Goal: Transaction & Acquisition: Purchase product/service

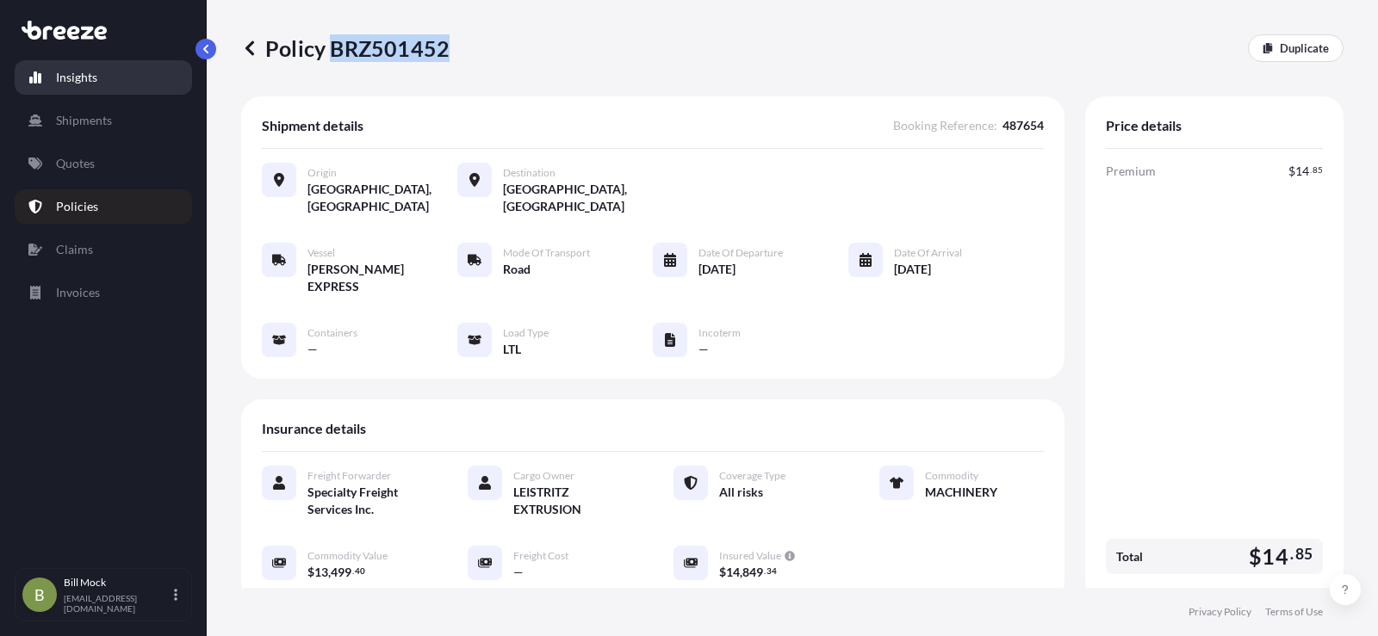
scroll to position [344, 0]
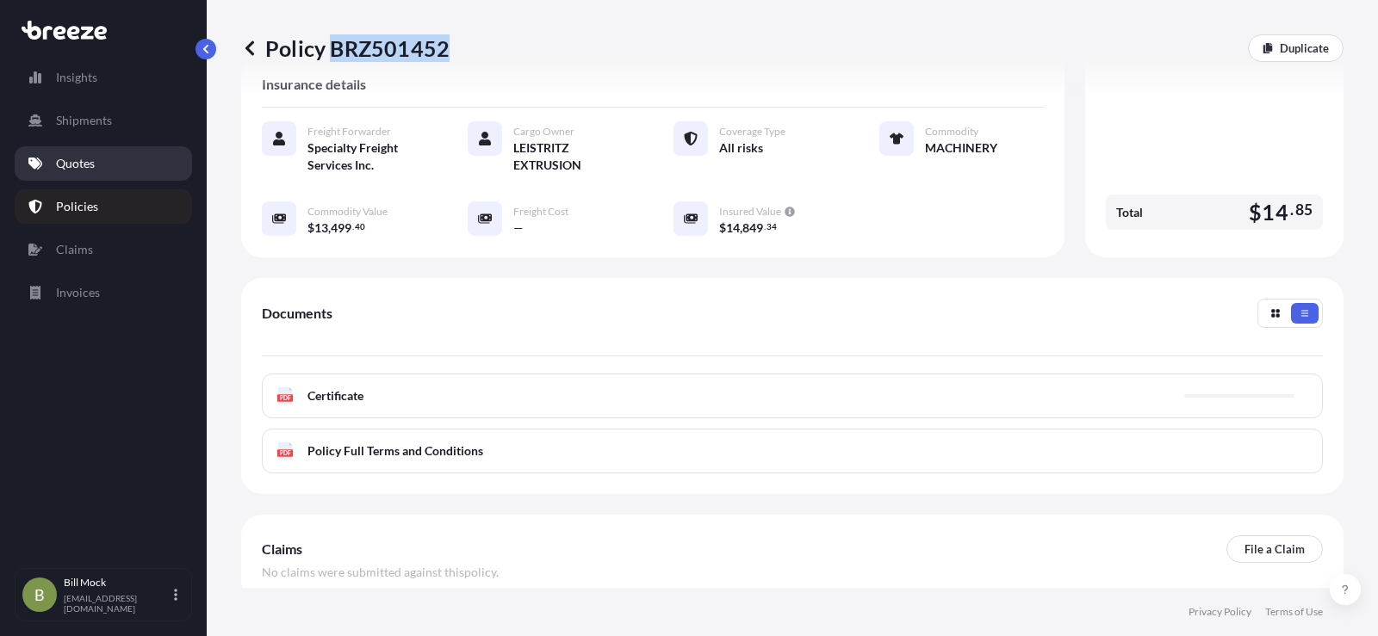
click at [80, 170] on p "Quotes" at bounding box center [75, 163] width 39 height 17
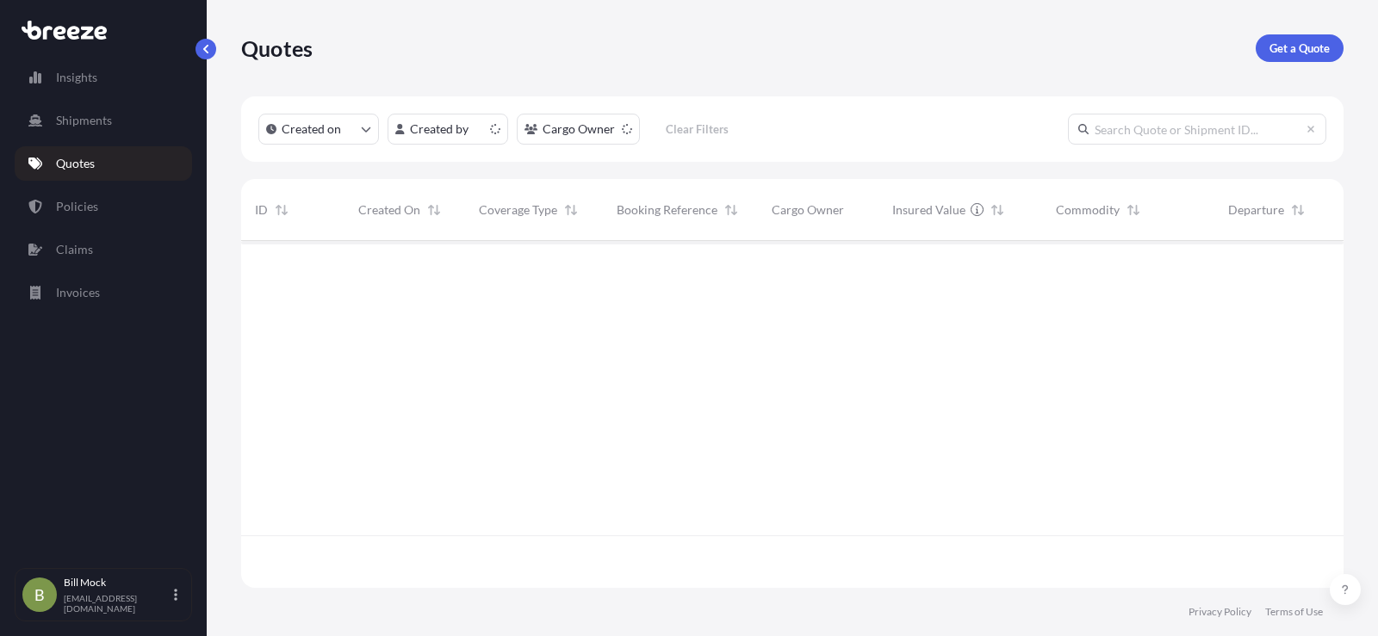
scroll to position [344, 1089]
click at [1278, 52] on p "Get a Quote" at bounding box center [1299, 48] width 60 height 17
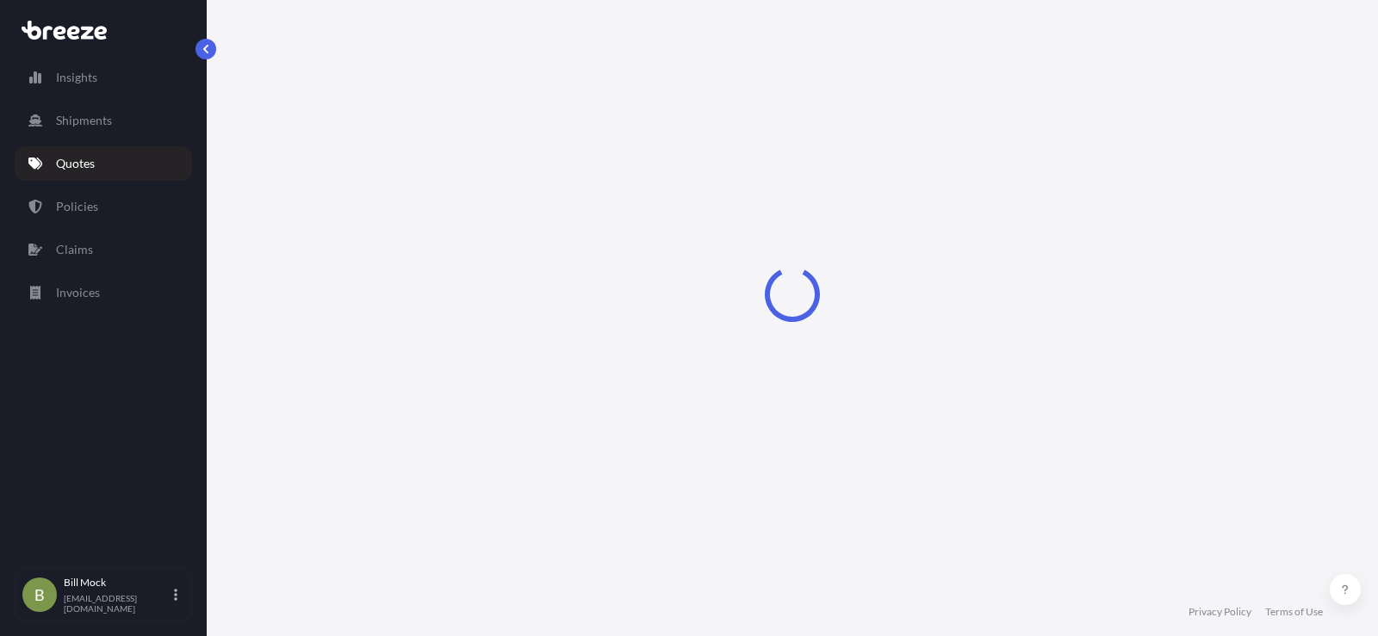
scroll to position [28, 0]
select select "Sea"
select select "1"
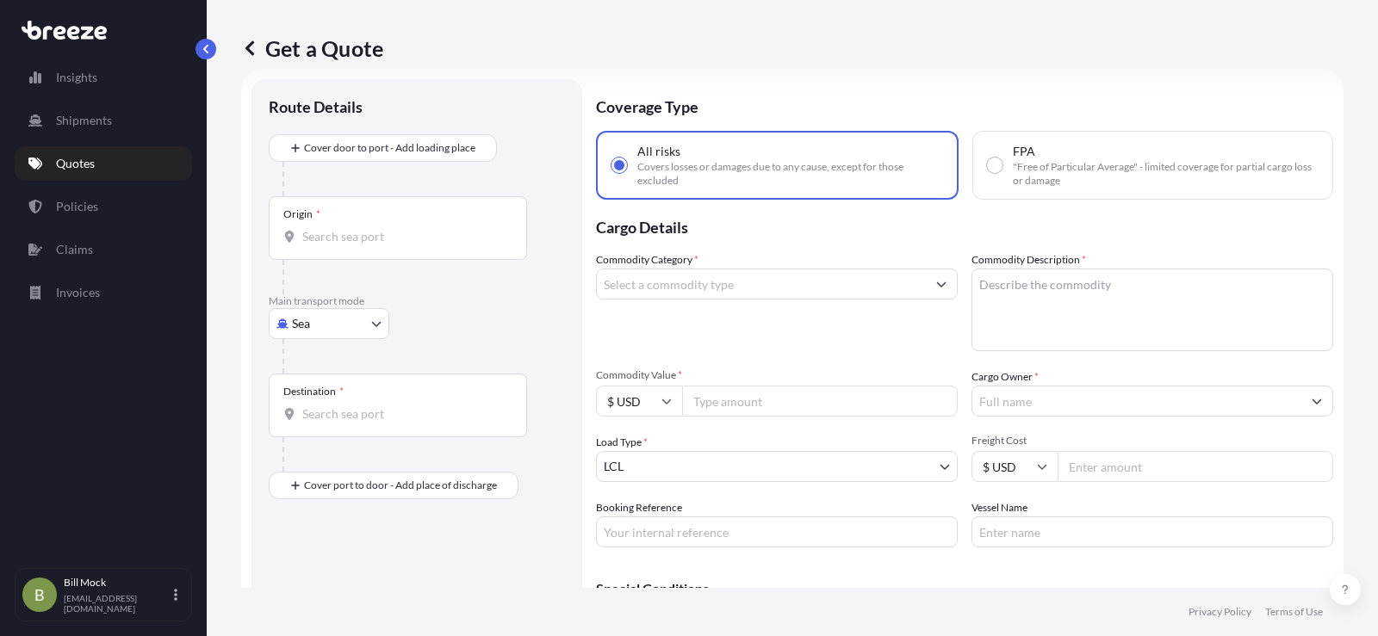
click at [343, 324] on body "Insights Shipments Quotes Policies Claims Invoices B [PERSON_NAME] [EMAIL_ADDRE…" at bounding box center [689, 318] width 1378 height 636
click at [314, 437] on span "Road" at bounding box center [315, 430] width 28 height 17
select select "Road"
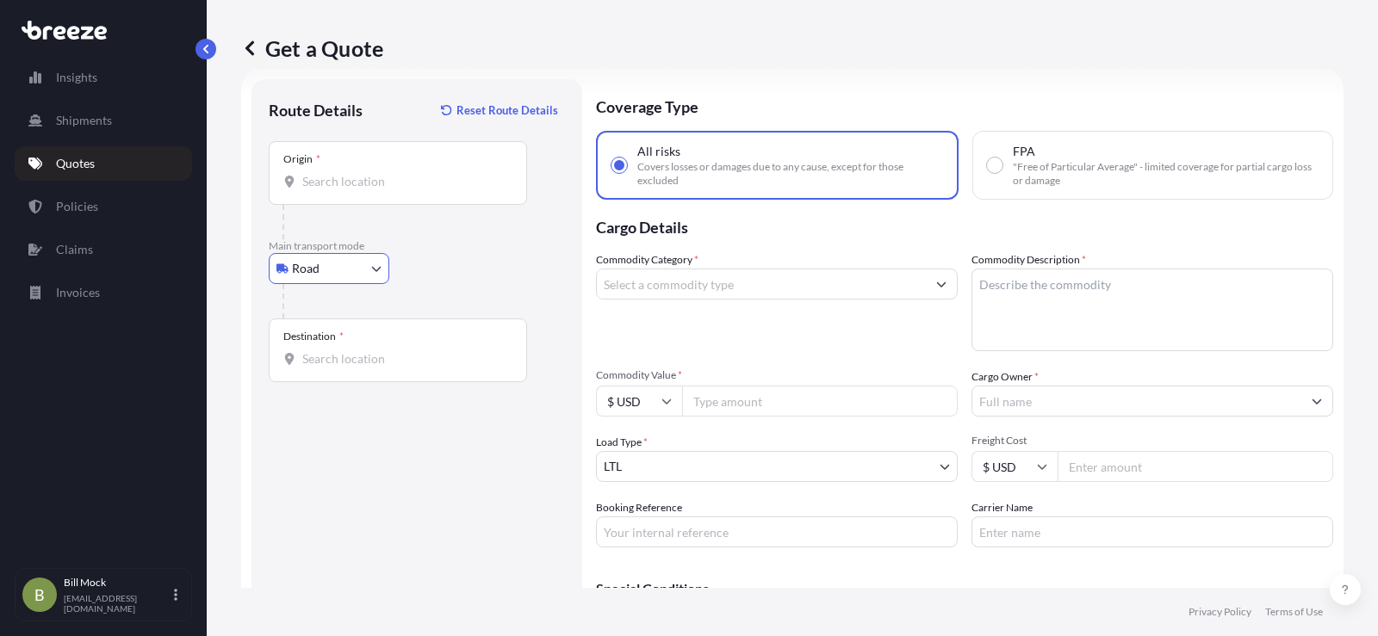
click at [325, 192] on div "Origin *" at bounding box center [398, 173] width 258 height 64
click at [325, 190] on input "Origin *" at bounding box center [403, 181] width 203 height 17
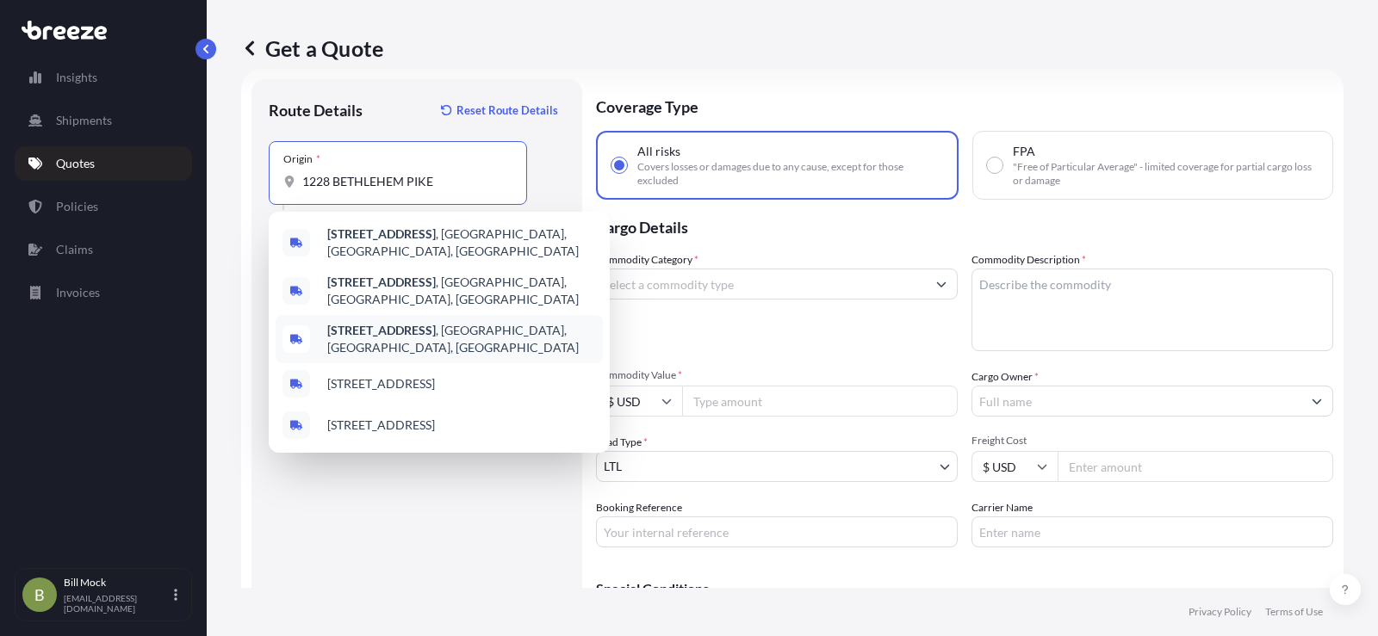
click at [426, 323] on b "[STREET_ADDRESS]" at bounding box center [381, 330] width 108 height 15
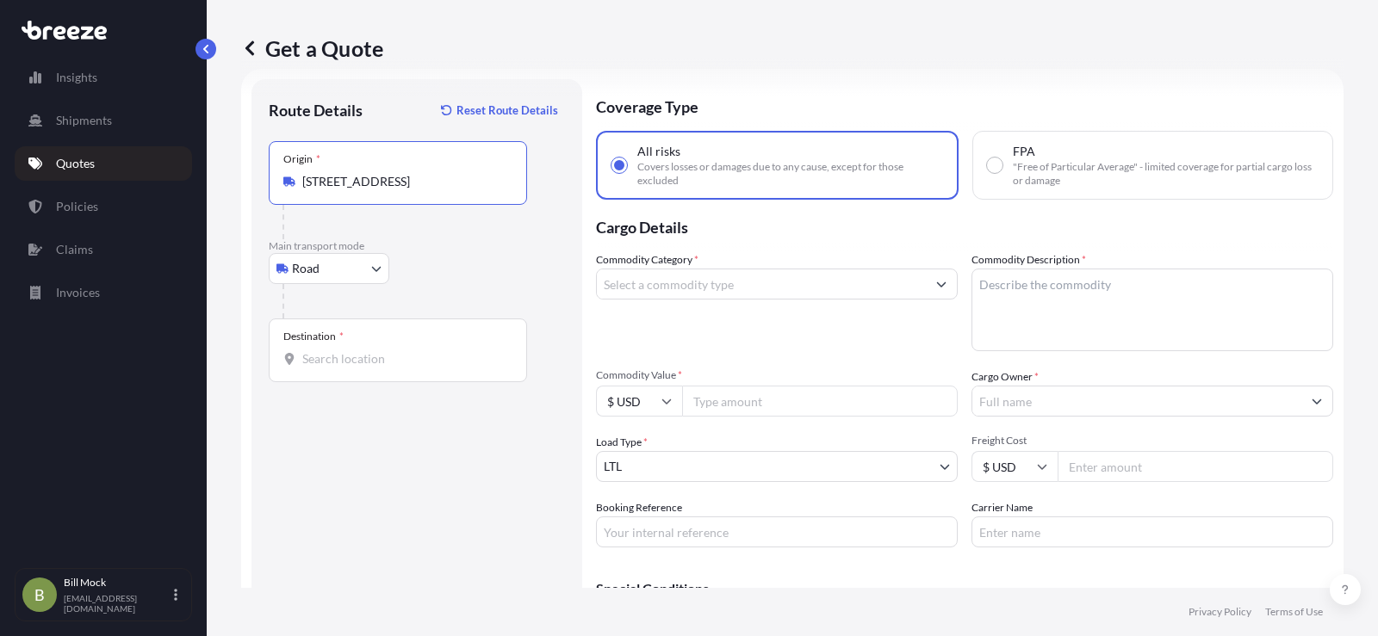
type input "[STREET_ADDRESS]"
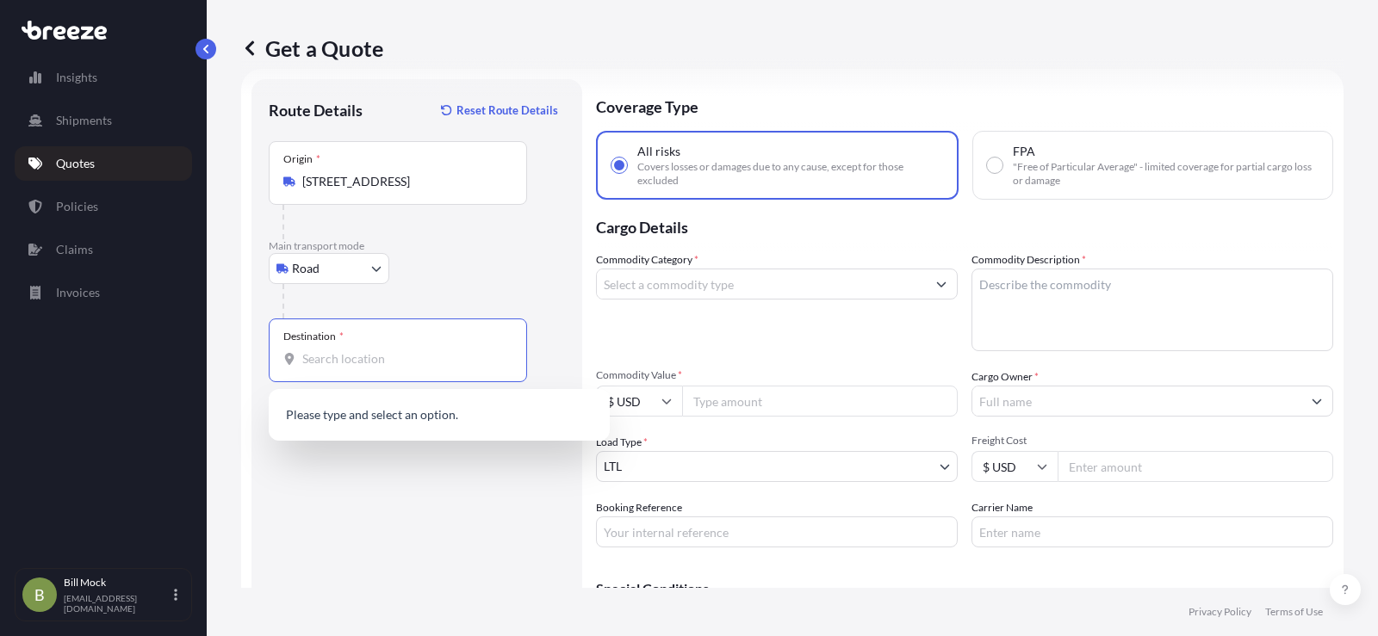
click at [367, 356] on input "Destination *" at bounding box center [403, 358] width 203 height 17
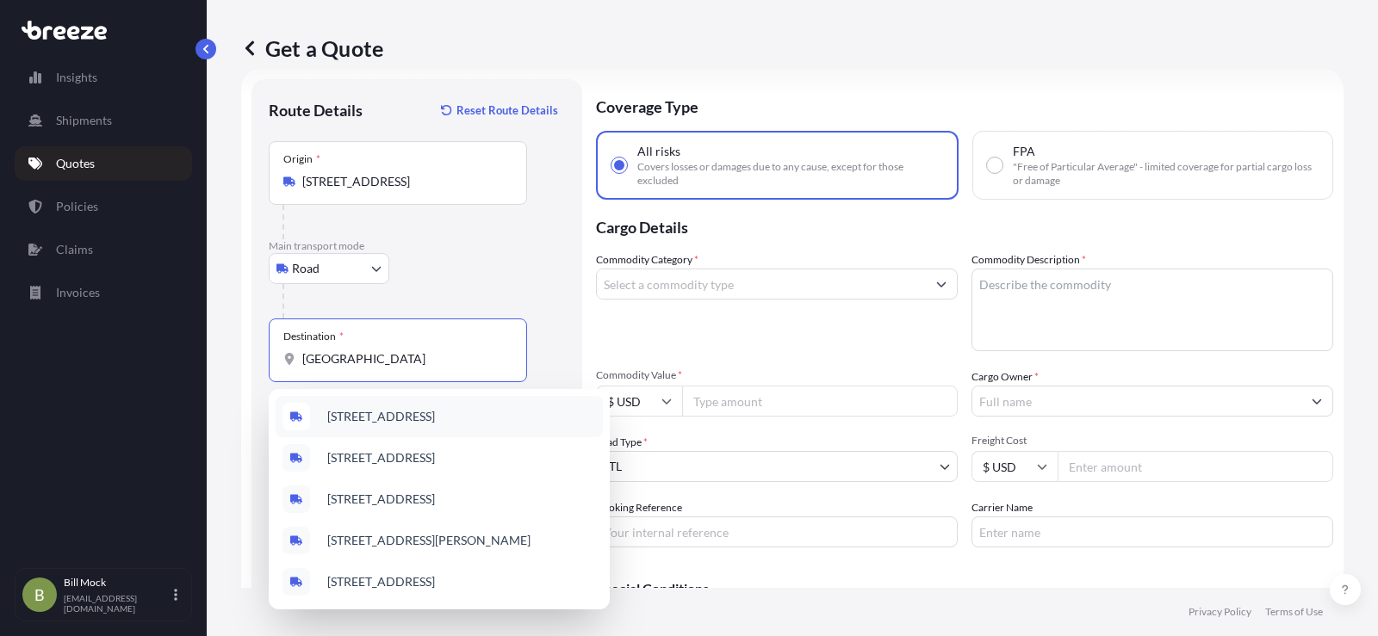
click at [379, 422] on span "[STREET_ADDRESS]" at bounding box center [381, 416] width 108 height 17
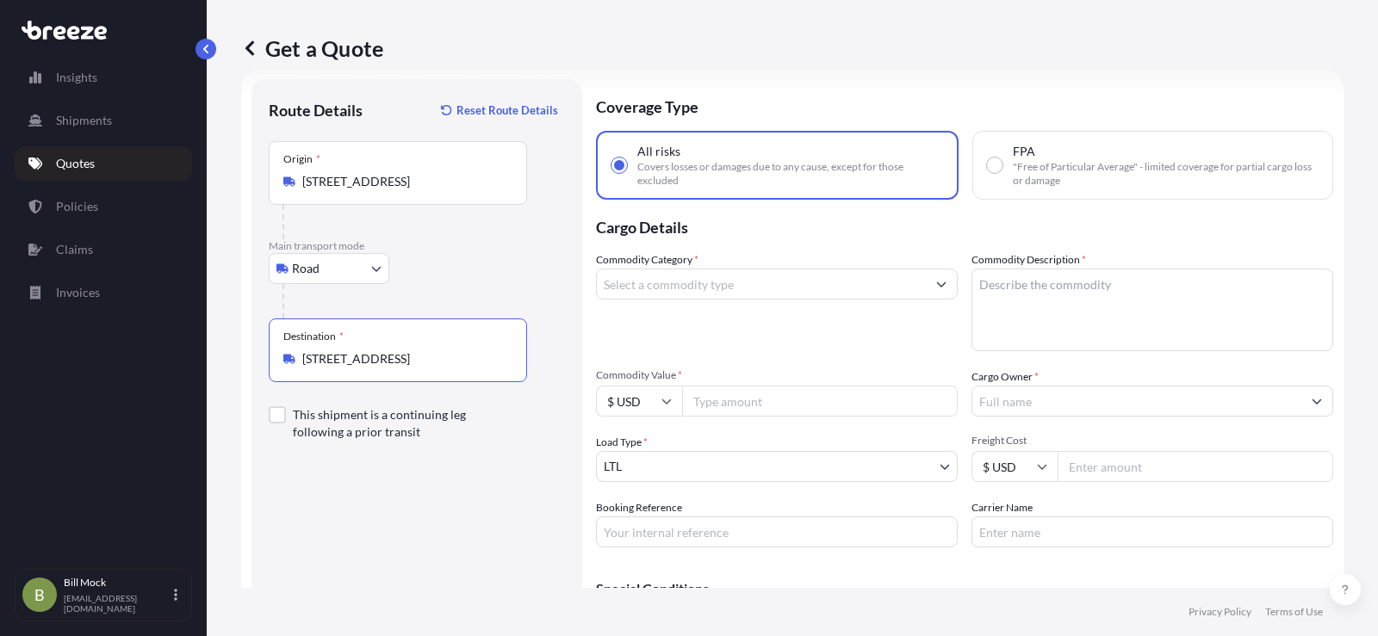
type input "[STREET_ADDRESS]"
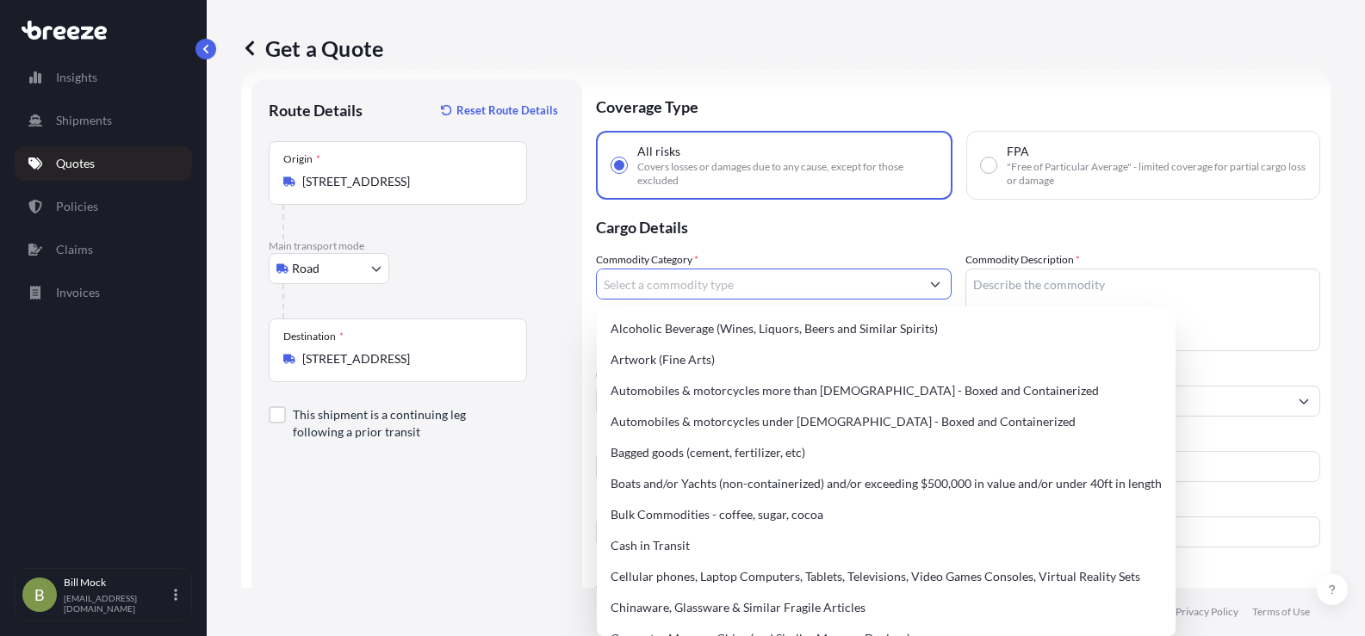
click at [615, 284] on input "Commodity Category *" at bounding box center [758, 284] width 323 height 31
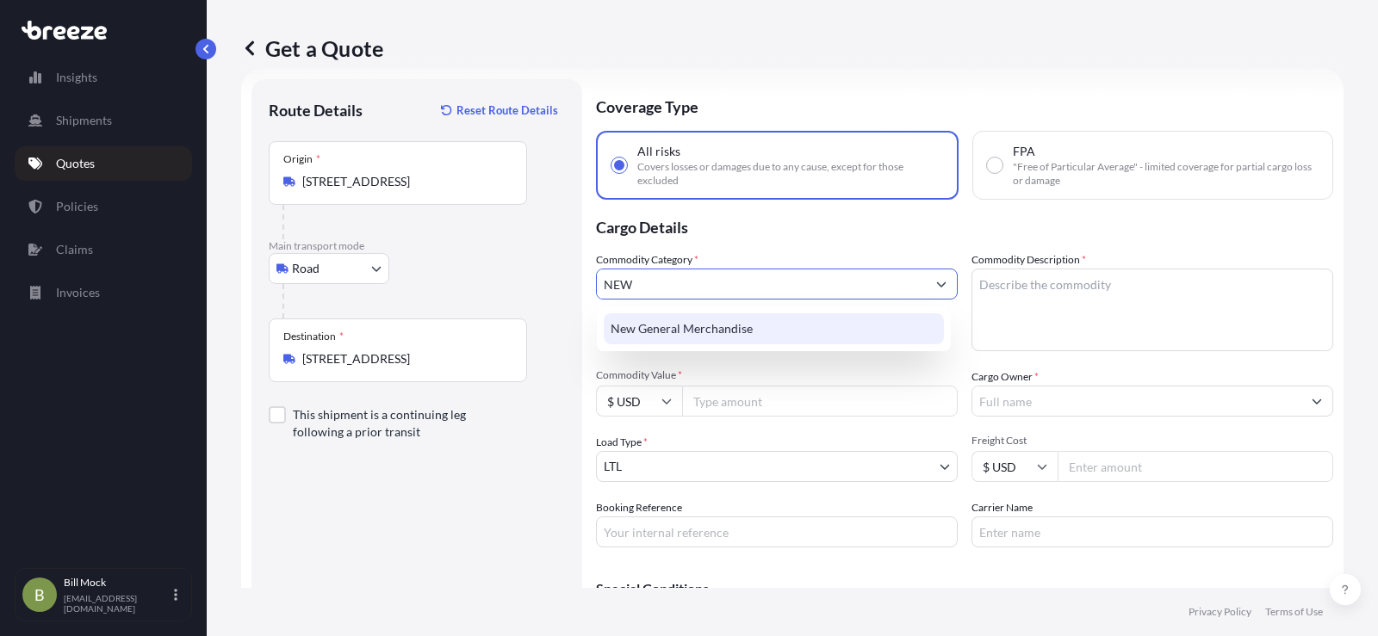
click at [667, 325] on div "New General Merchandise" at bounding box center [774, 328] width 340 height 31
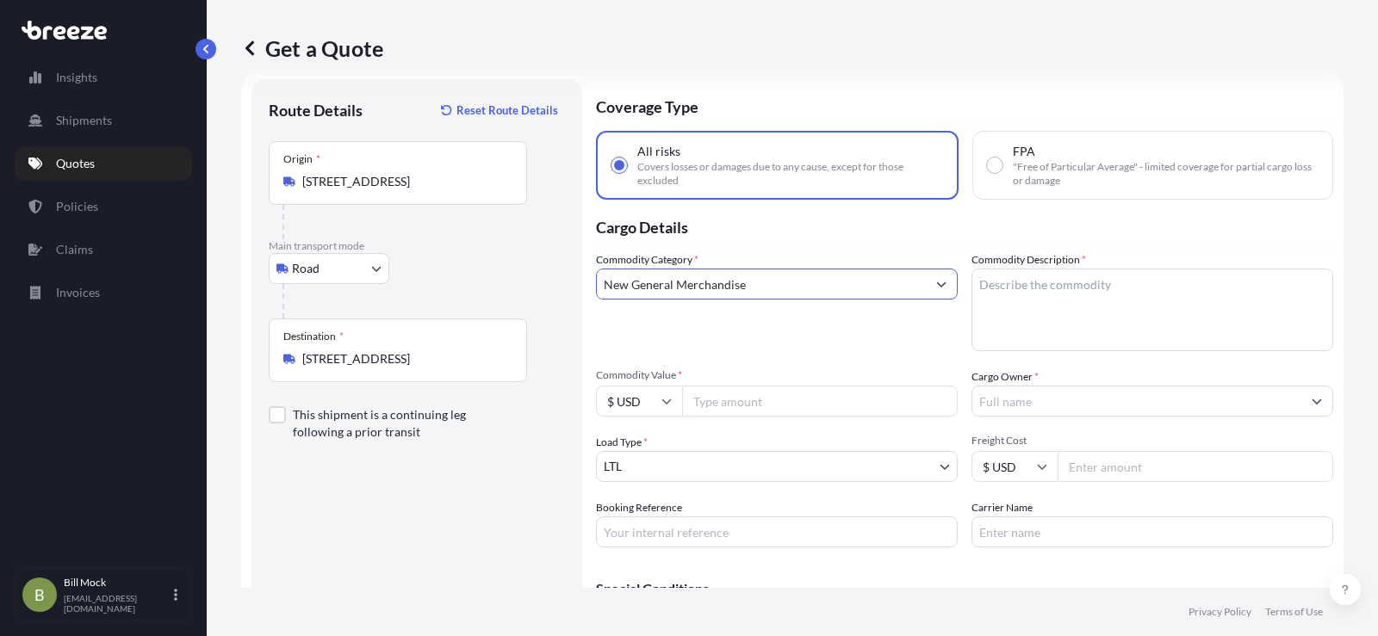
type input "New General Merchandise"
click at [1014, 284] on textarea "Commodity Description *" at bounding box center [1152, 310] width 362 height 83
type textarea "MACHINE PARTS"
click at [759, 401] on input "Commodity Value *" at bounding box center [820, 401] width 276 height 31
type input "3282.87"
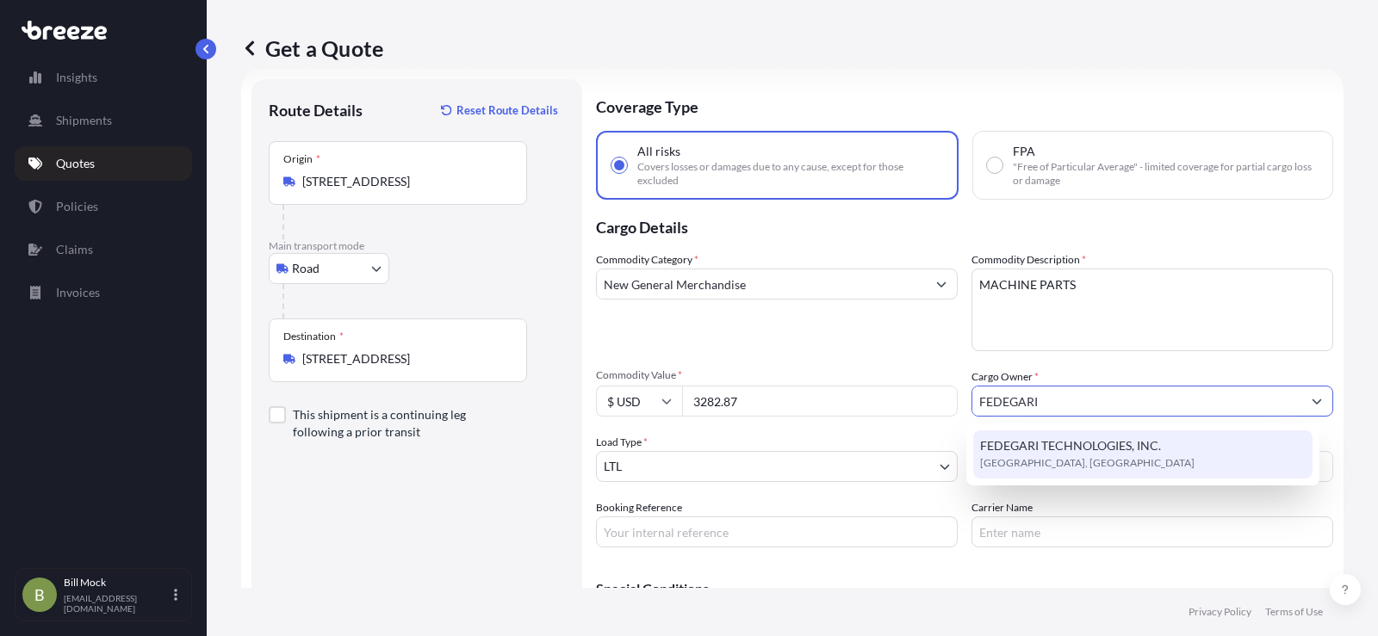
click at [1056, 450] on span "FEDEGARI TECHNOLOGIES, INC." at bounding box center [1070, 445] width 181 height 17
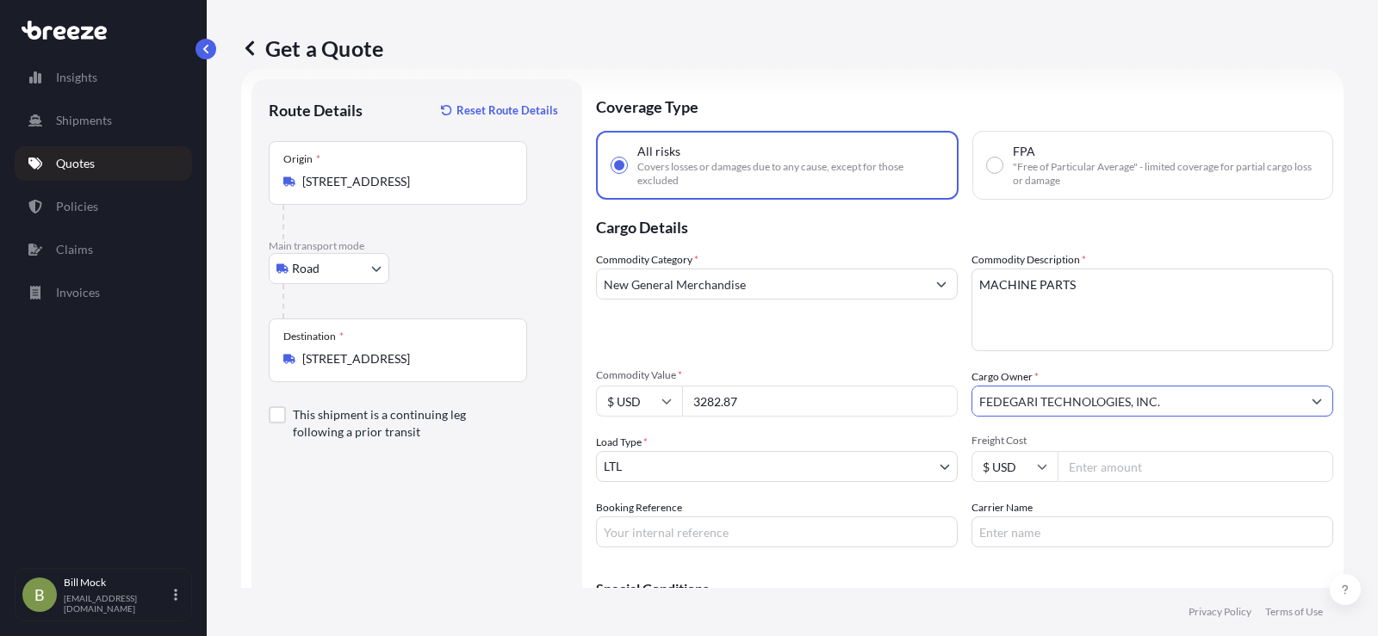
click at [1252, 407] on input "FEDEGARI TECHNOLOGIES, INC." at bounding box center [1136, 401] width 329 height 31
click at [1234, 402] on input "FEDEGARI TECHNOLOGIES, INC." at bounding box center [1136, 401] width 329 height 31
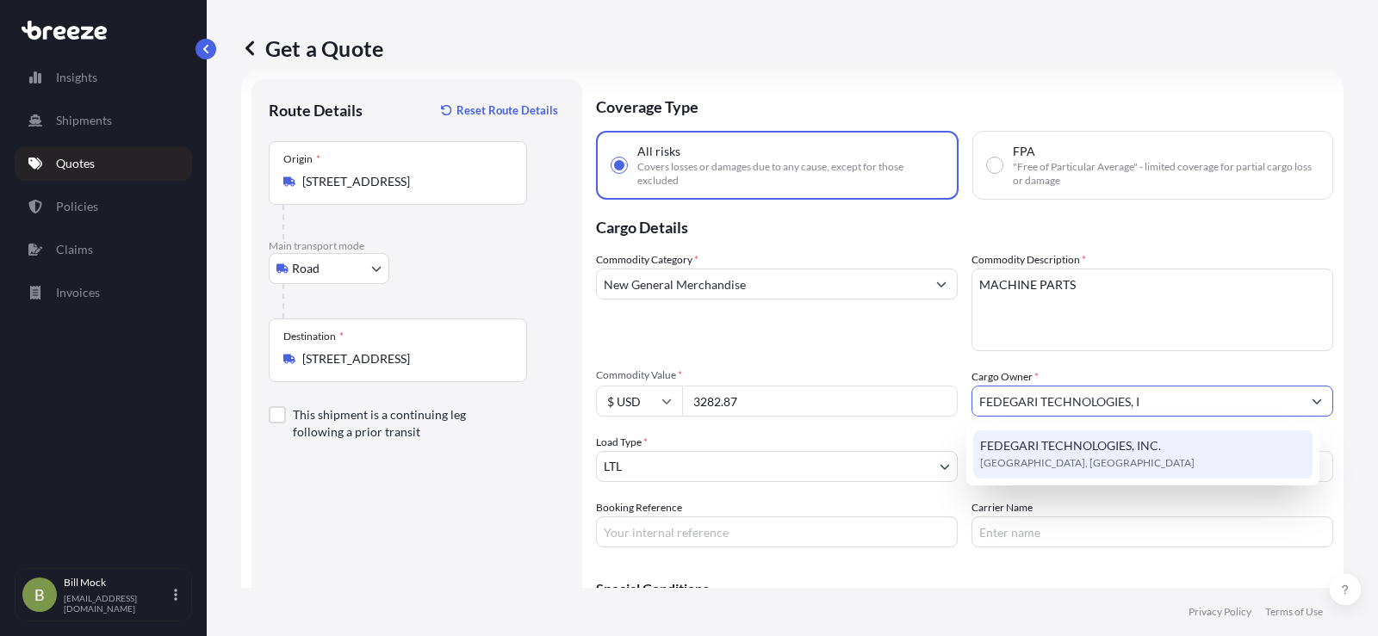
click at [1062, 449] on span "FEDEGARI TECHNOLOGIES, INC." at bounding box center [1070, 445] width 181 height 17
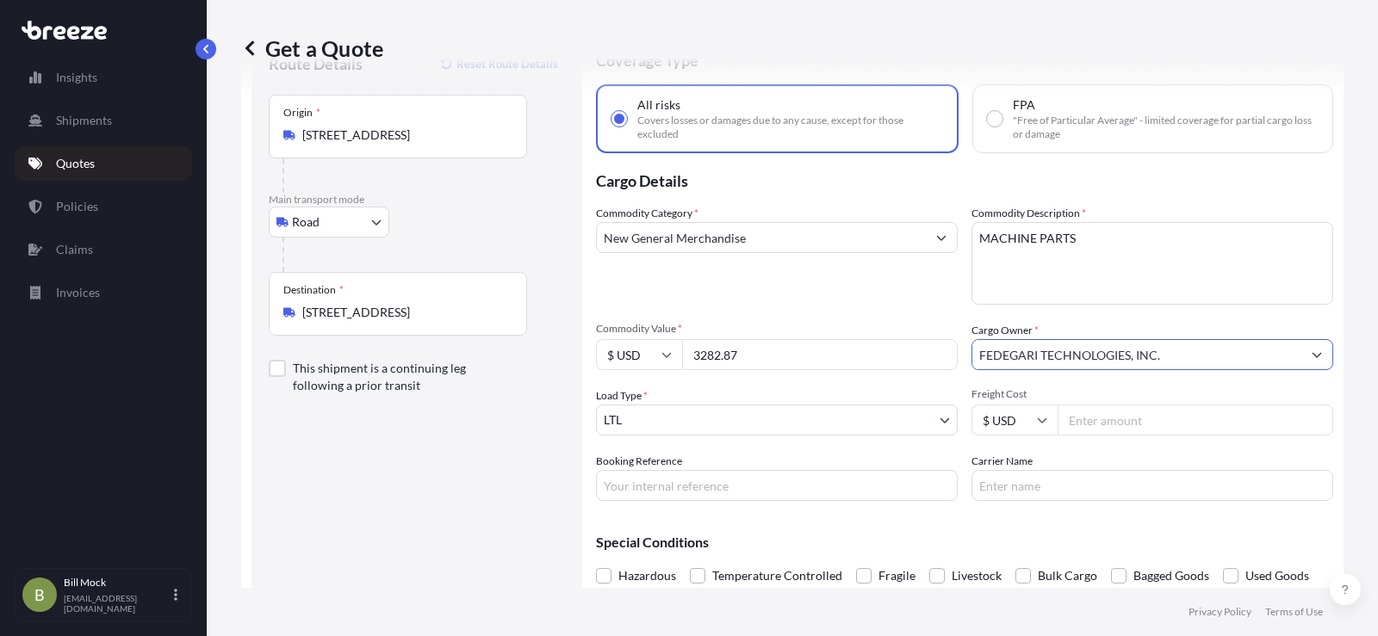
scroll to position [114, 0]
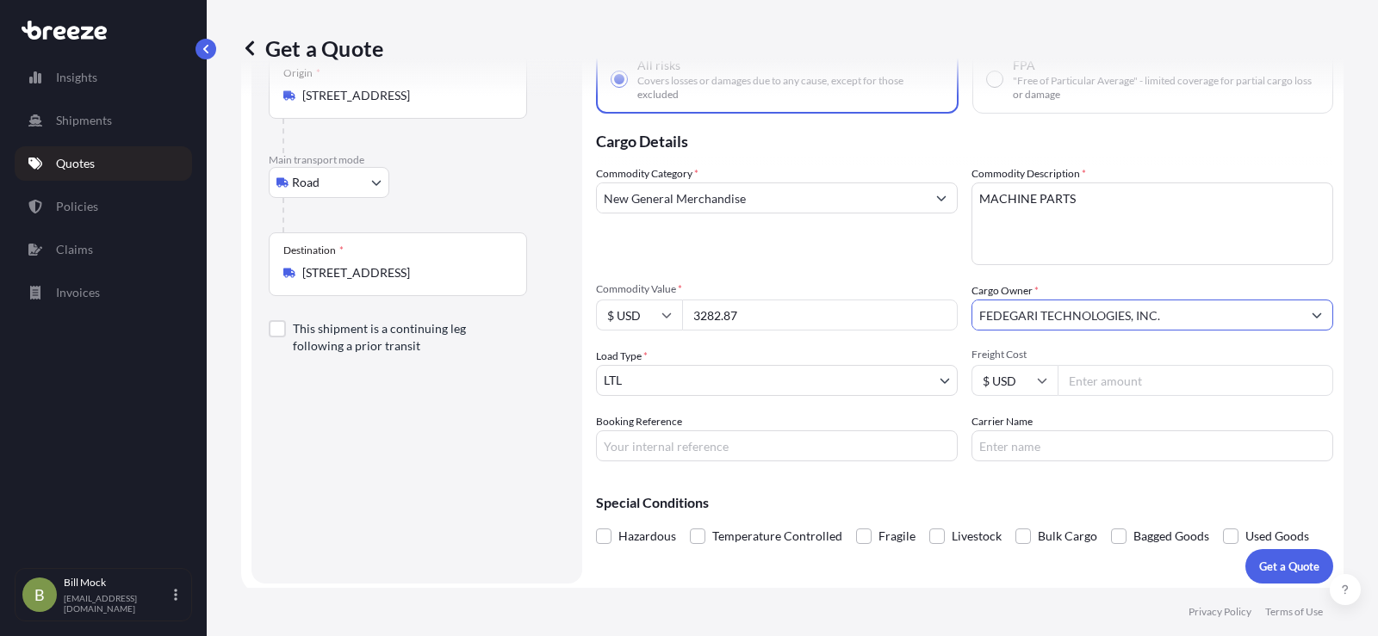
type input "FEDEGARI TECHNOLOGIES, INC."
click at [690, 444] on input "Booking Reference" at bounding box center [777, 445] width 362 height 31
type input "487755"
click at [987, 445] on input "Carrier Name" at bounding box center [1152, 445] width 362 height 31
type input "XPO LOGISTICS"
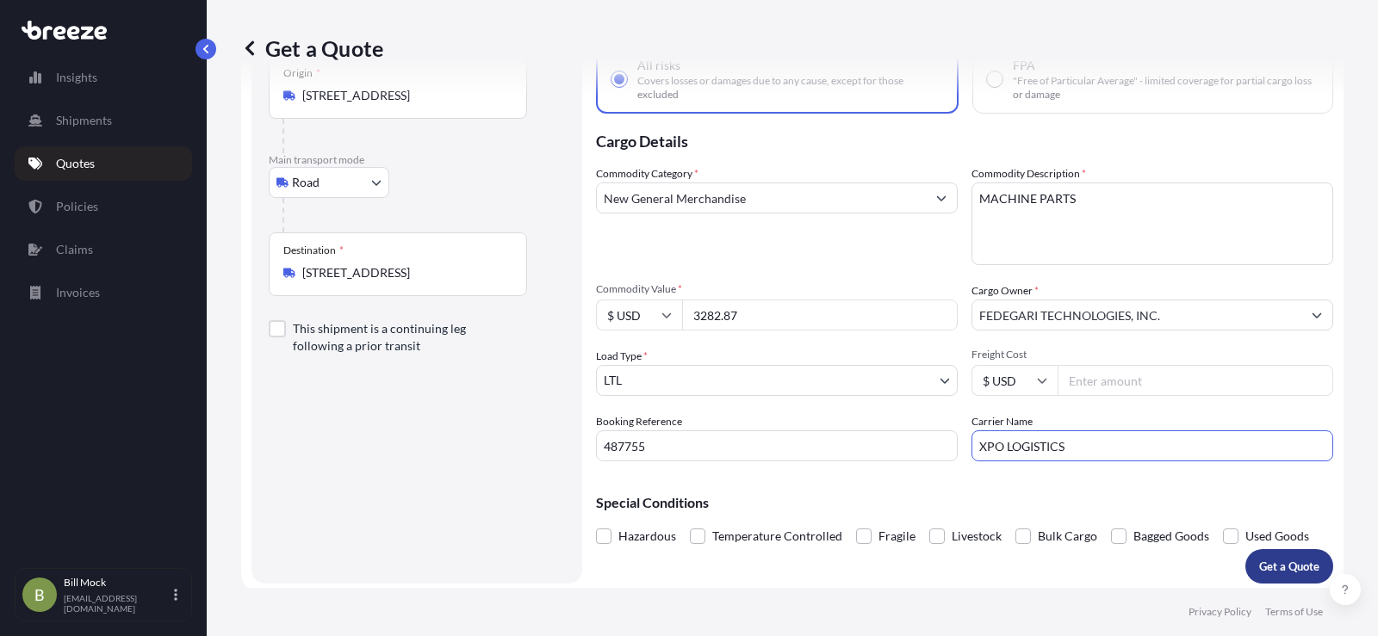
click at [1270, 564] on p "Get a Quote" at bounding box center [1289, 566] width 60 height 17
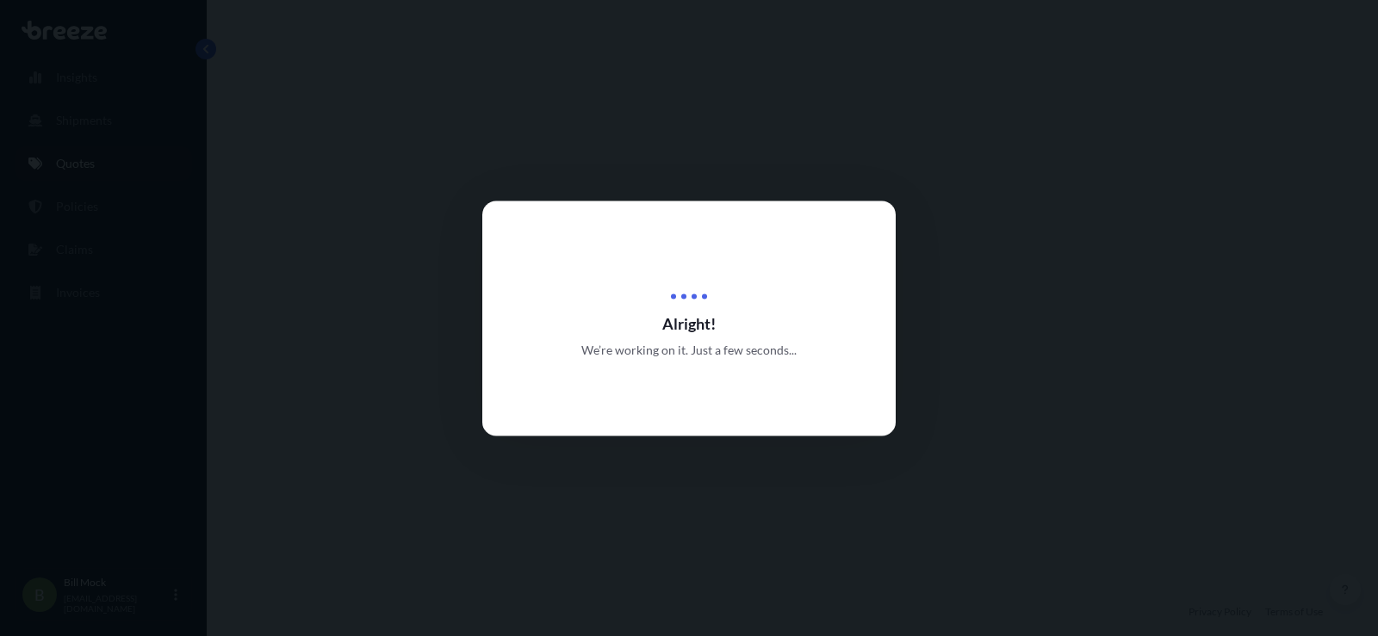
select select "Road"
select select "1"
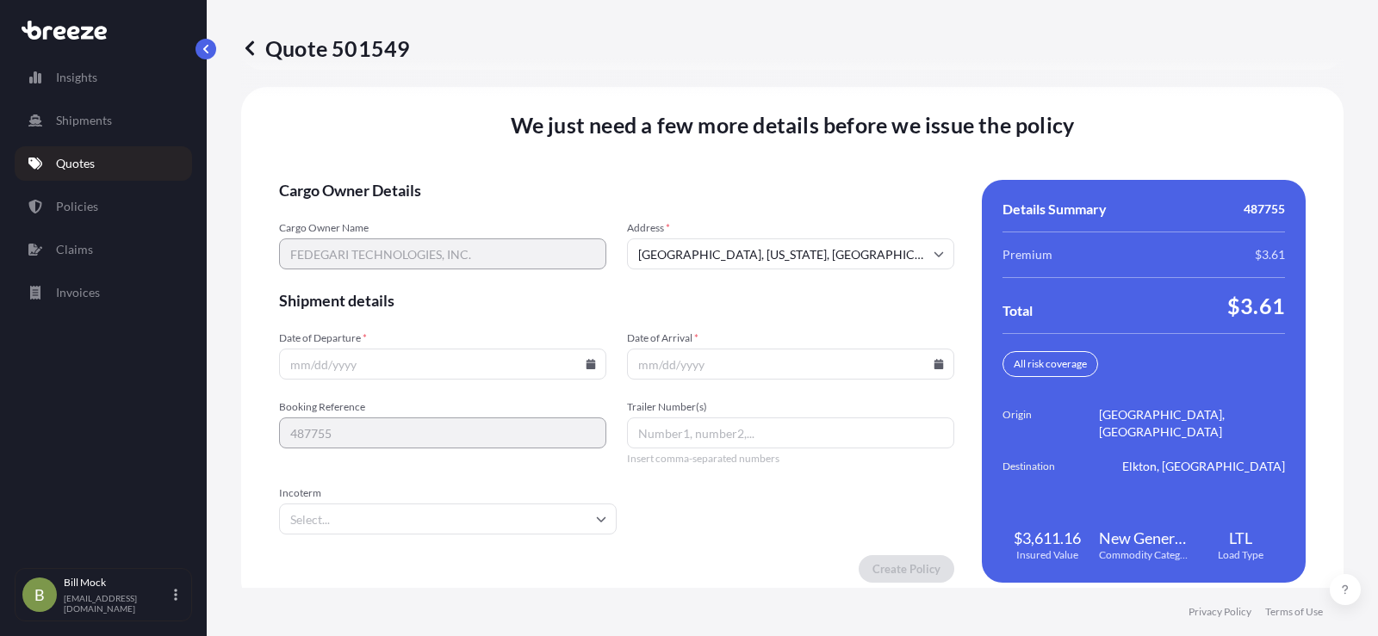
scroll to position [2380, 0]
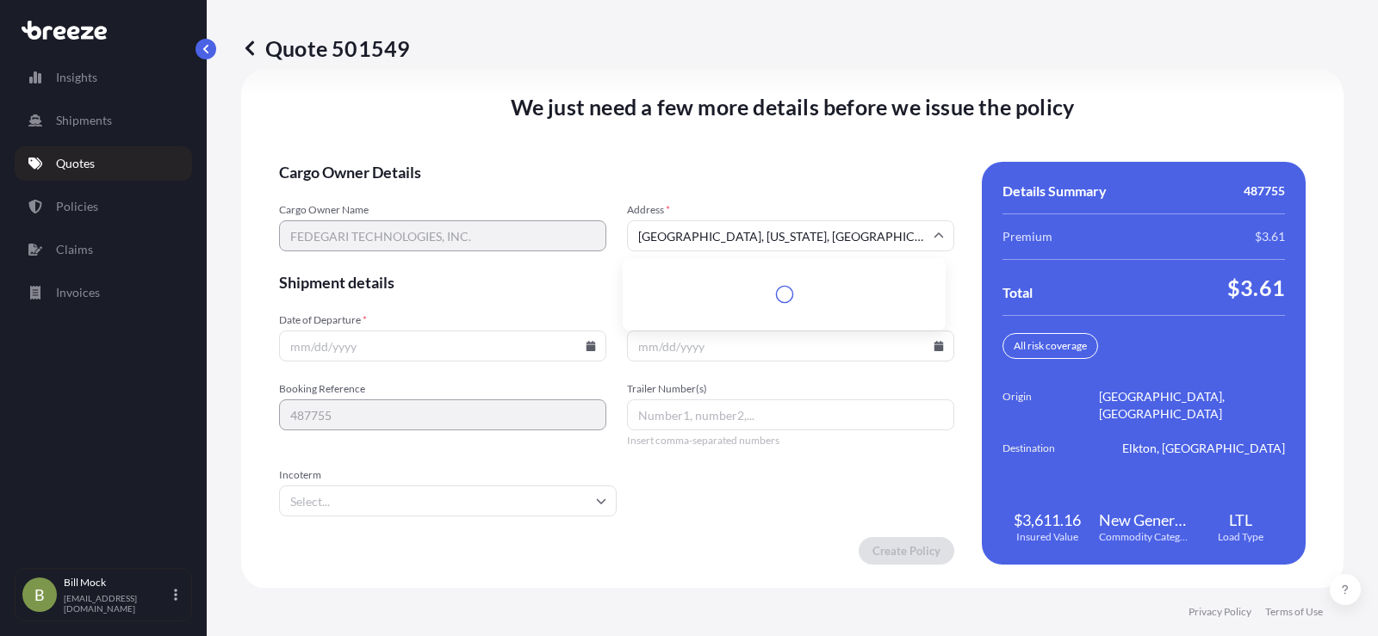
click at [836, 238] on input "[GEOGRAPHIC_DATA], [US_STATE], [GEOGRAPHIC_DATA]" at bounding box center [790, 235] width 327 height 31
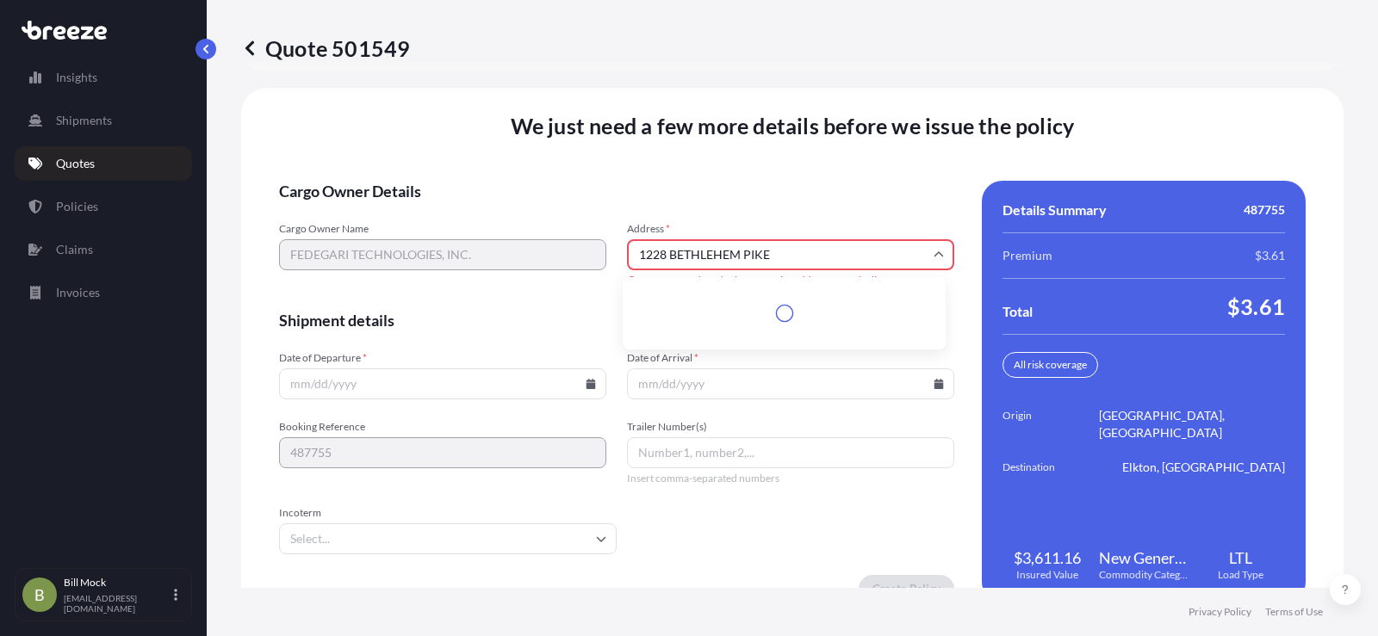
scroll to position [2399, 0]
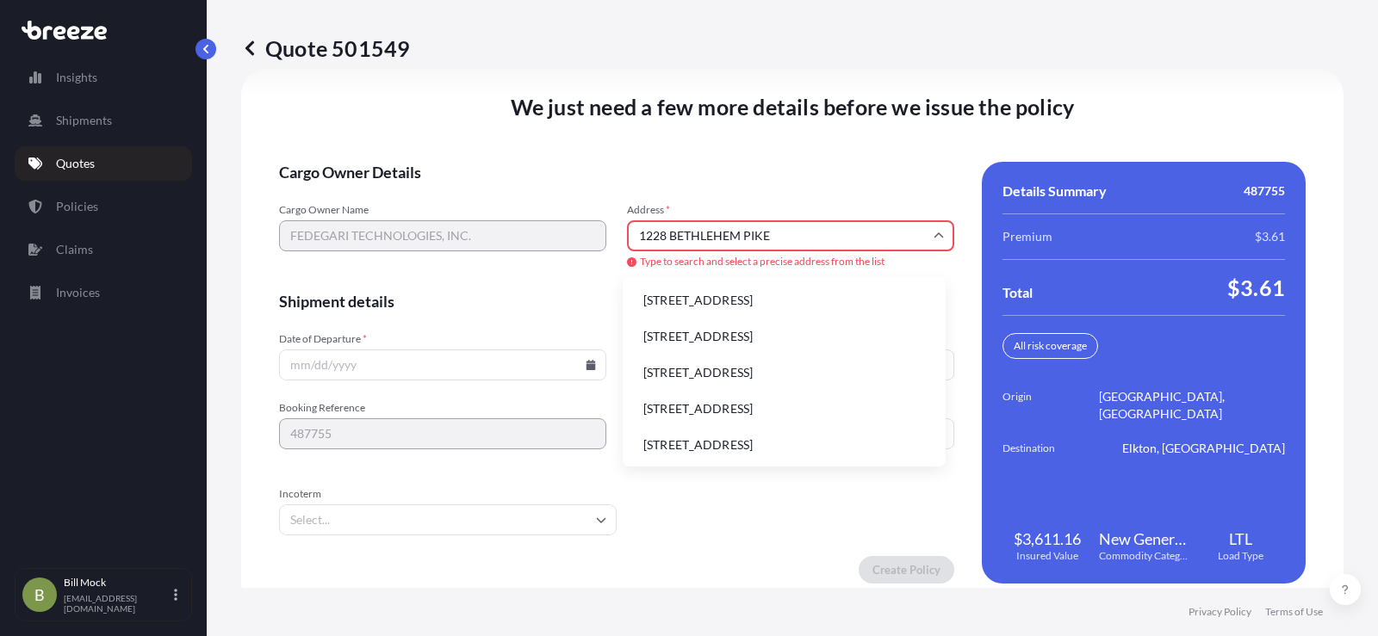
click at [774, 370] on li "[STREET_ADDRESS]" at bounding box center [783, 372] width 309 height 33
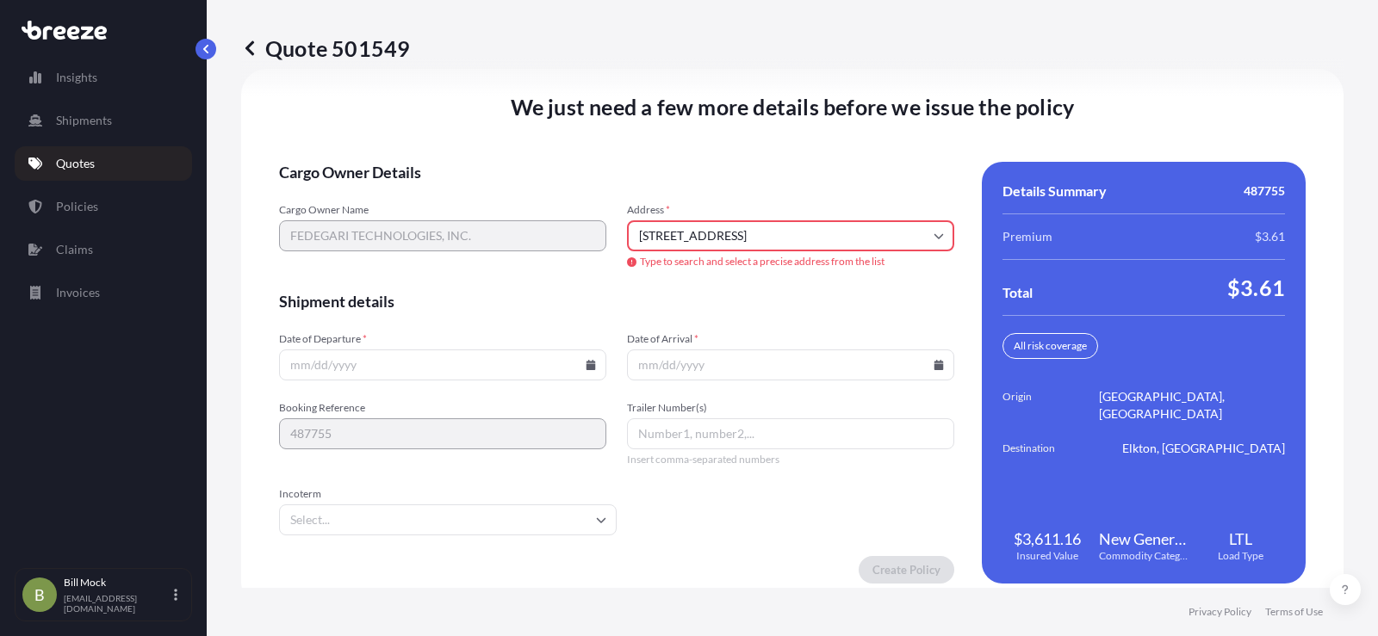
type input "[STREET_ADDRESS]"
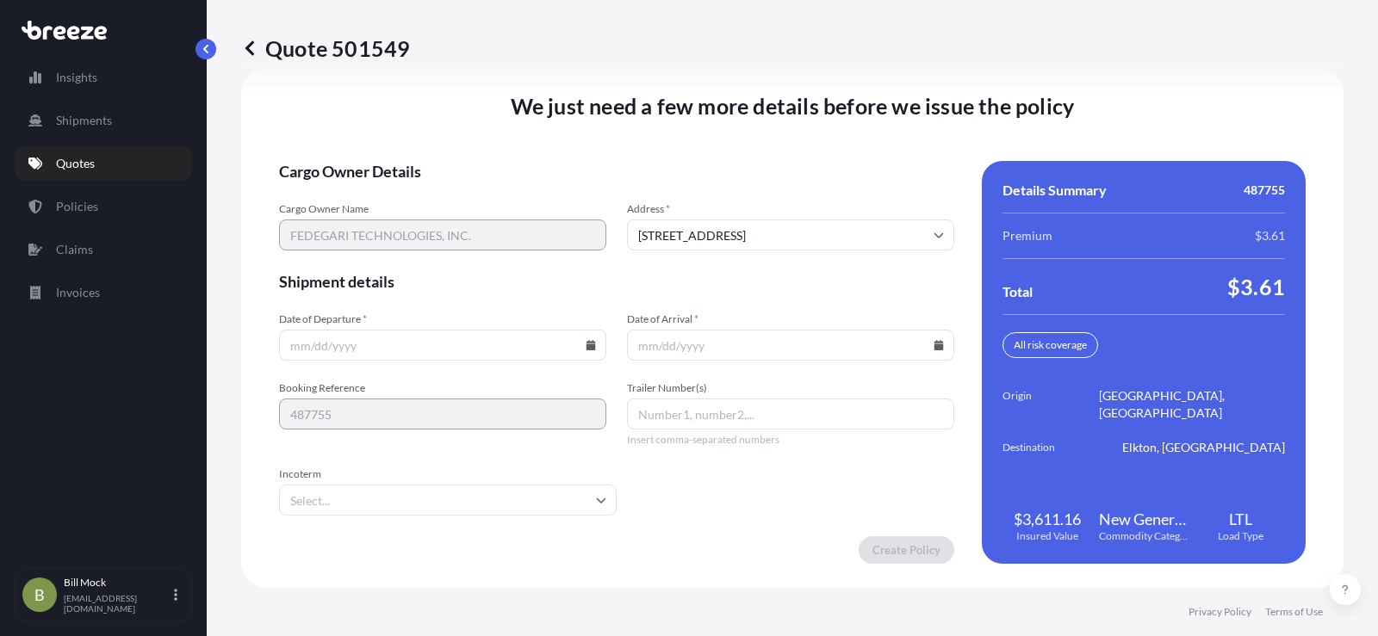
scroll to position [2380, 0]
click at [591, 344] on icon at bounding box center [590, 346] width 9 height 10
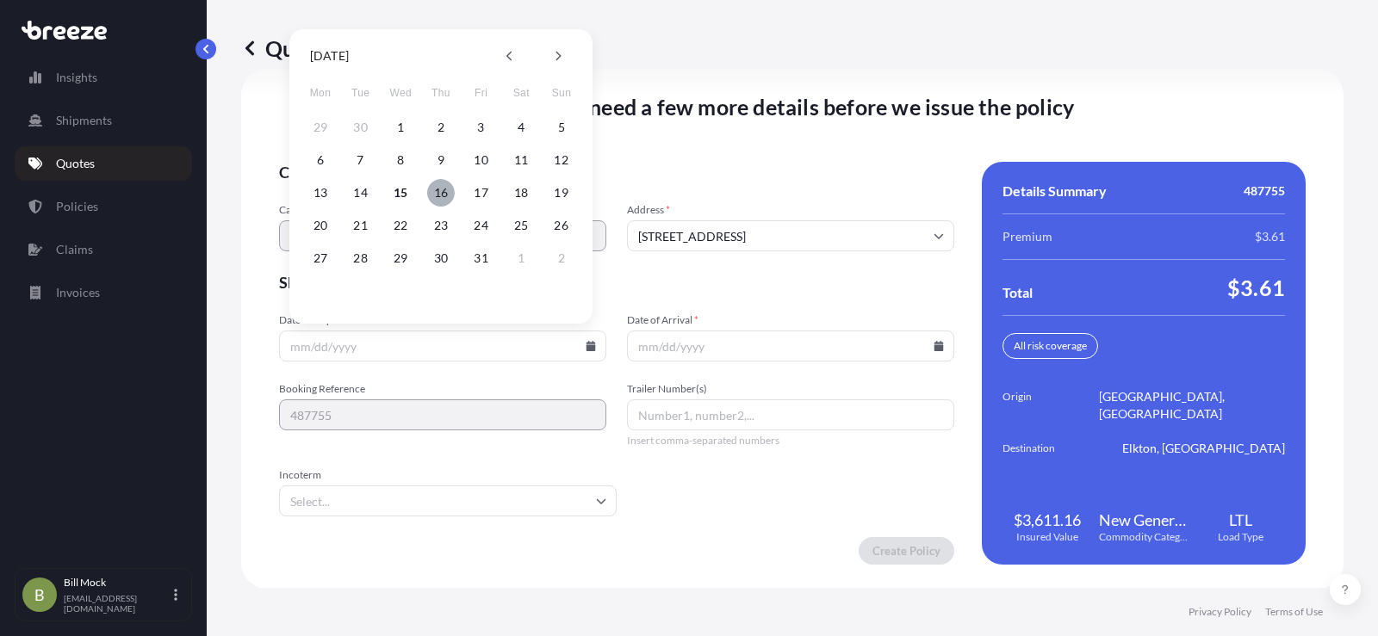
click at [439, 191] on button "16" at bounding box center [441, 193] width 28 height 28
type input "[DATE]"
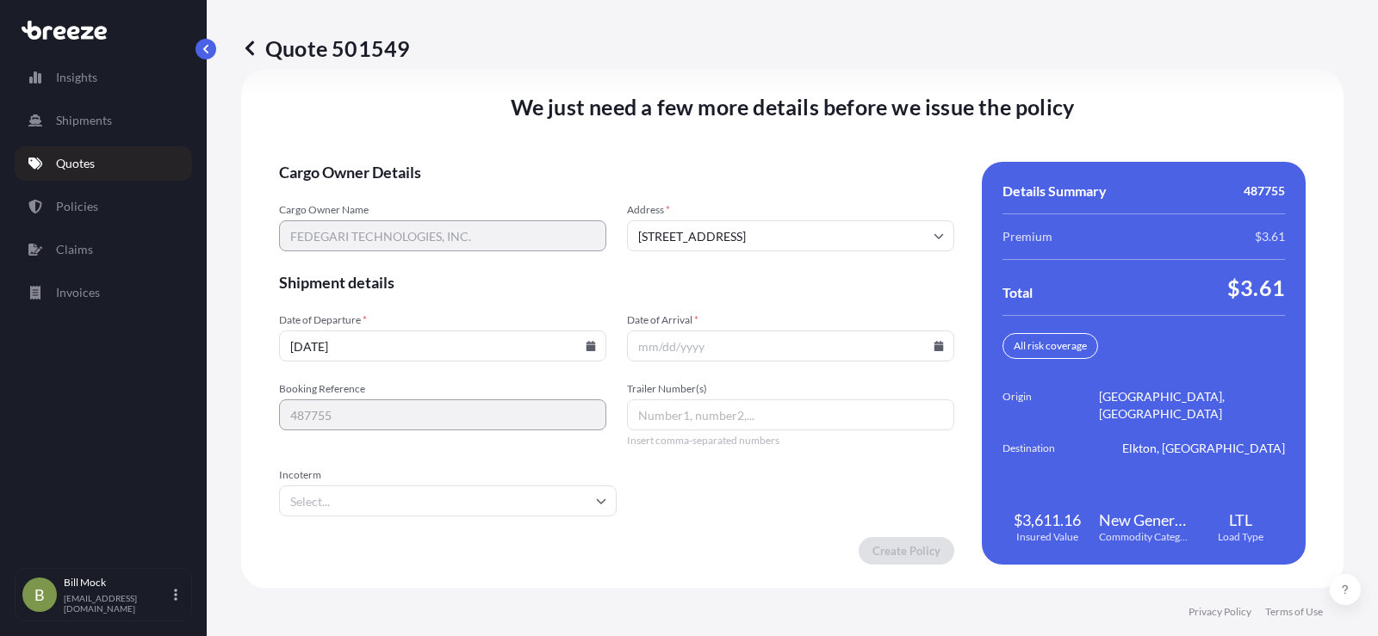
click at [934, 348] on icon at bounding box center [938, 346] width 9 height 10
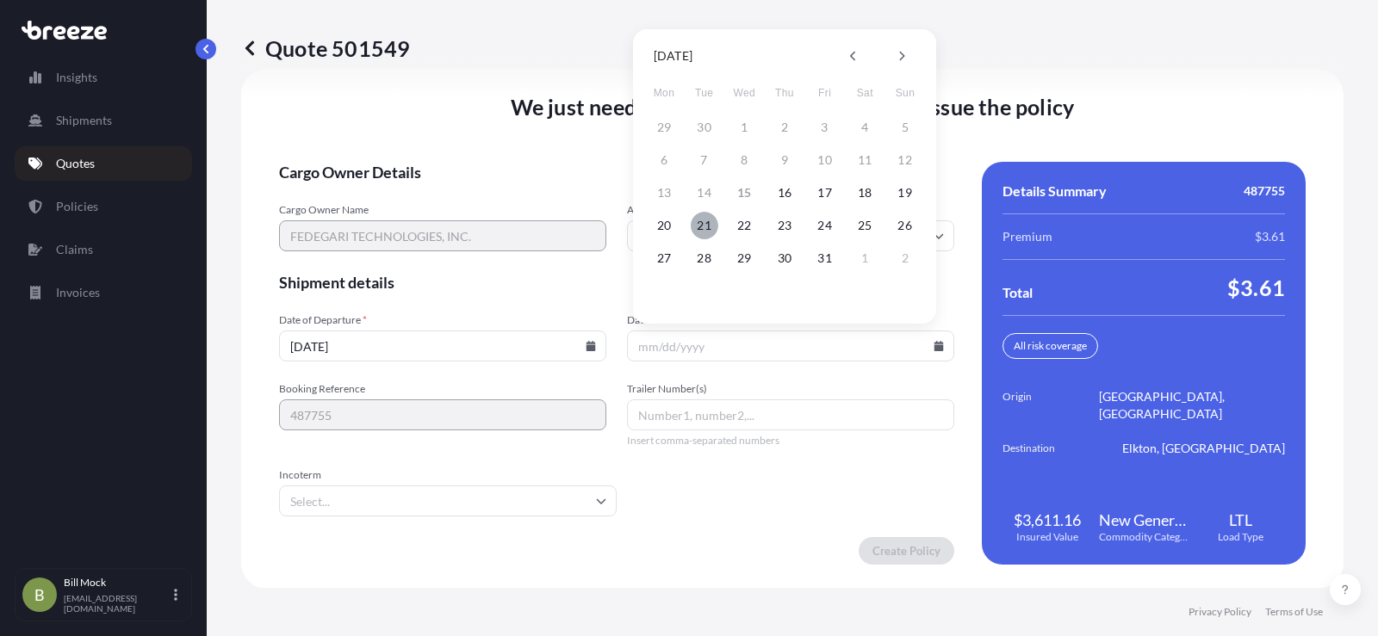
click at [703, 227] on button "21" at bounding box center [705, 226] width 28 height 28
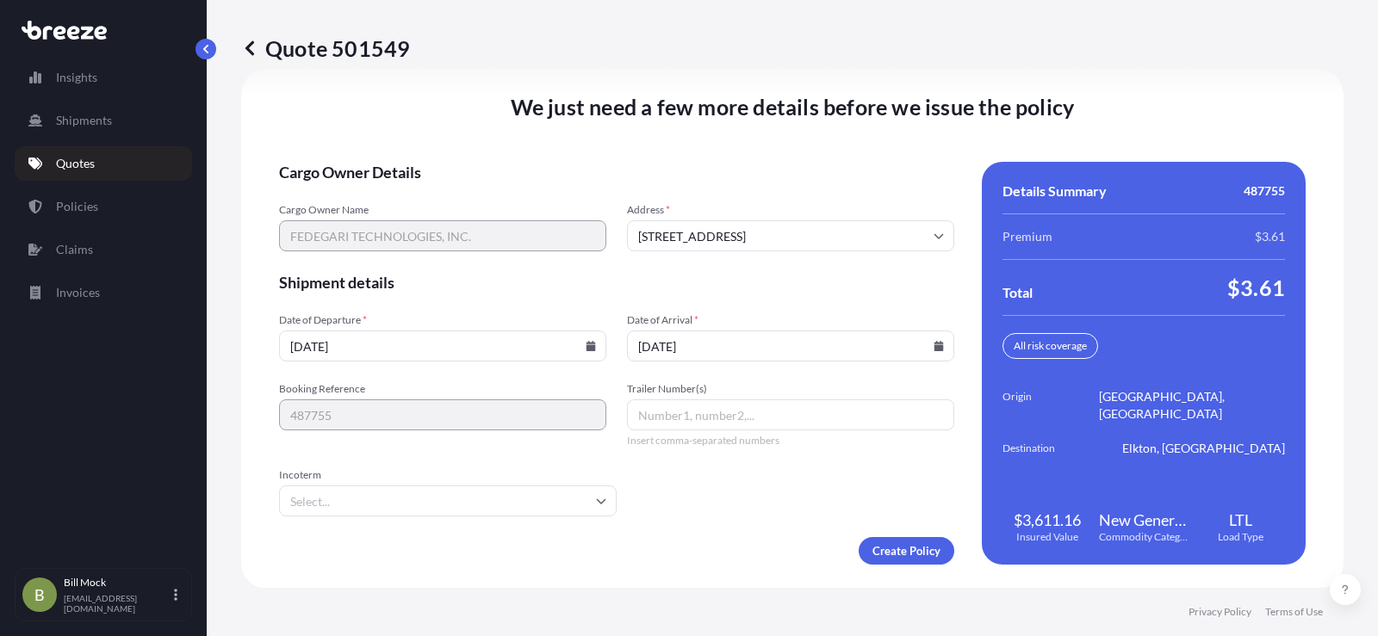
type input "[DATE]"
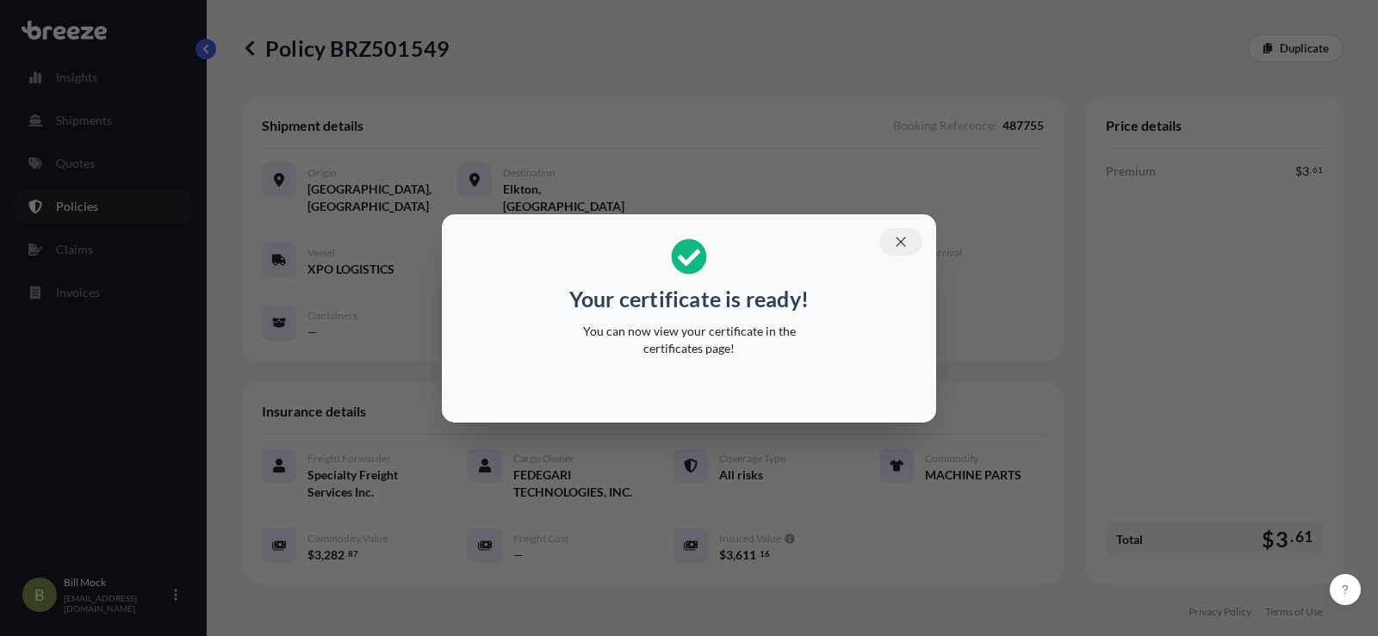
click at [907, 240] on icon "button" at bounding box center [900, 241] width 15 height 15
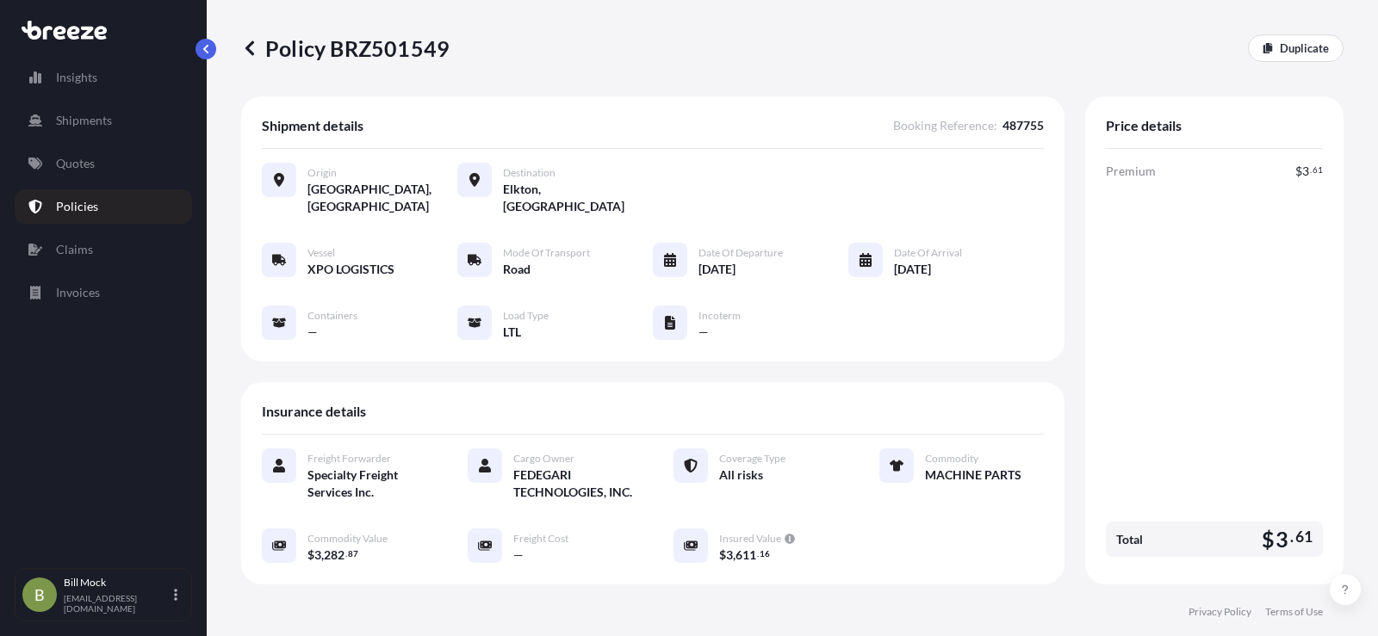
click at [374, 54] on p "Policy BRZ501549" at bounding box center [345, 48] width 208 height 28
copy p "BRZ501549"
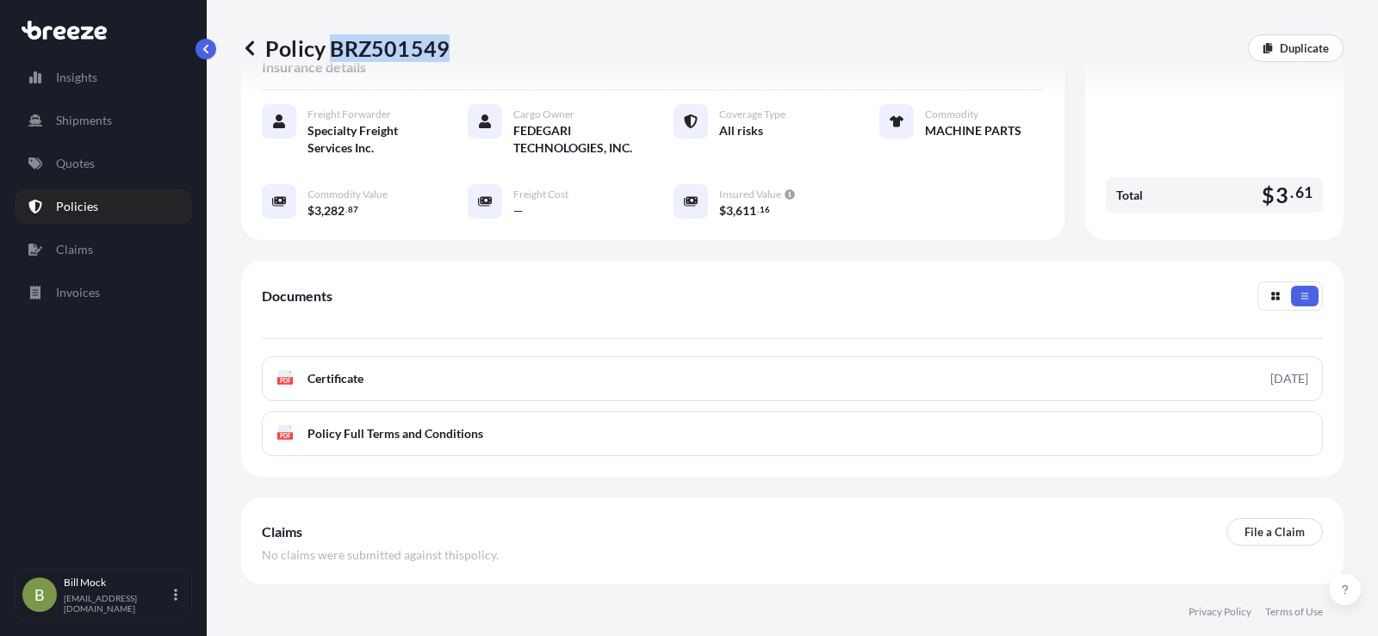
scroll to position [417, 0]
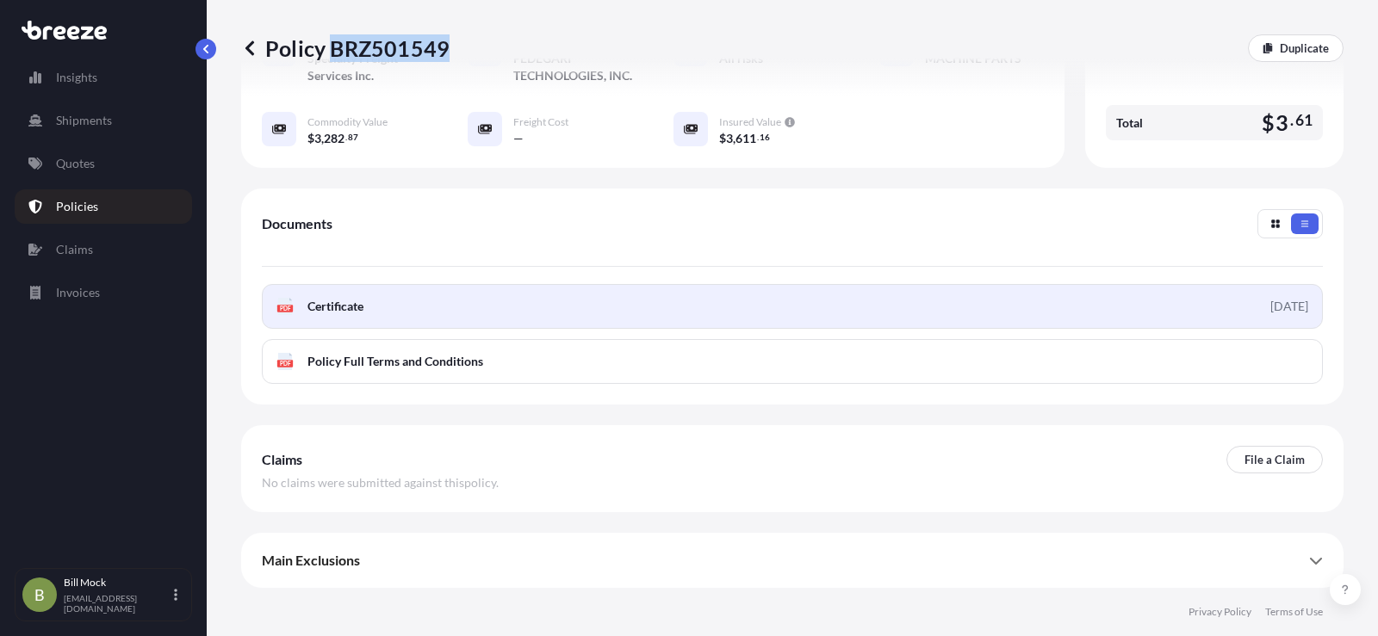
click at [371, 312] on link "PDF Certificate [DATE]" at bounding box center [792, 306] width 1061 height 45
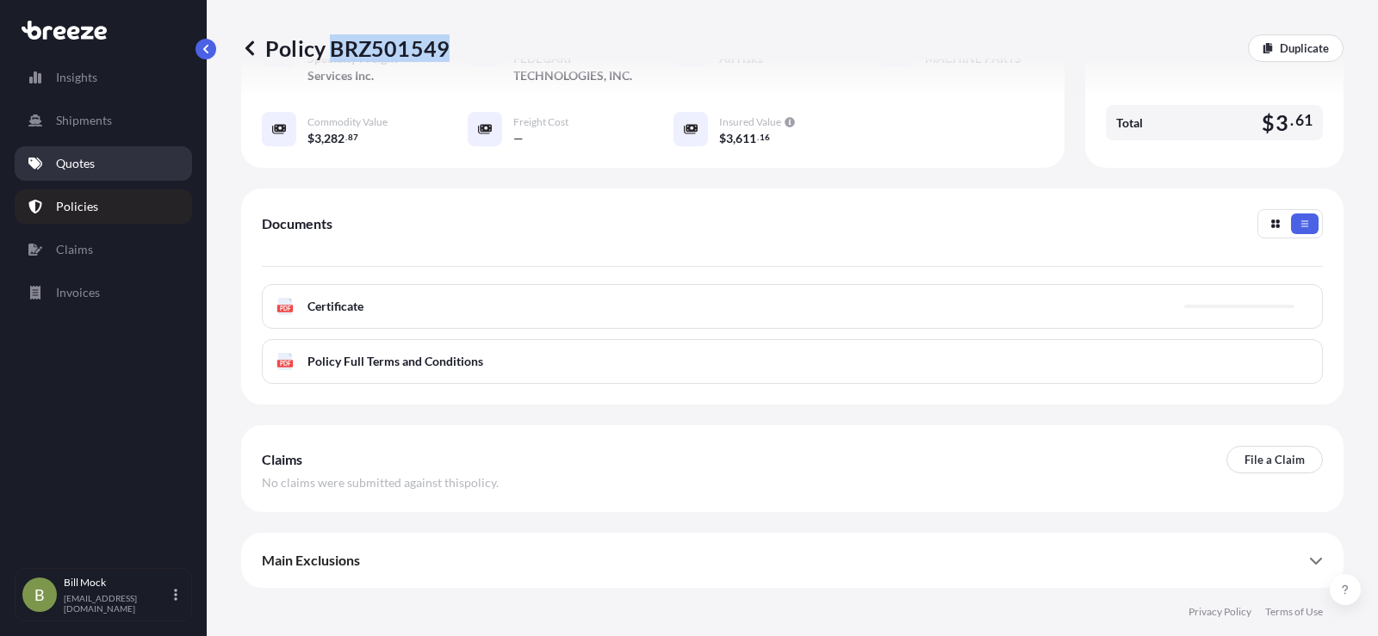
click at [102, 164] on link "Quotes" at bounding box center [103, 163] width 177 height 34
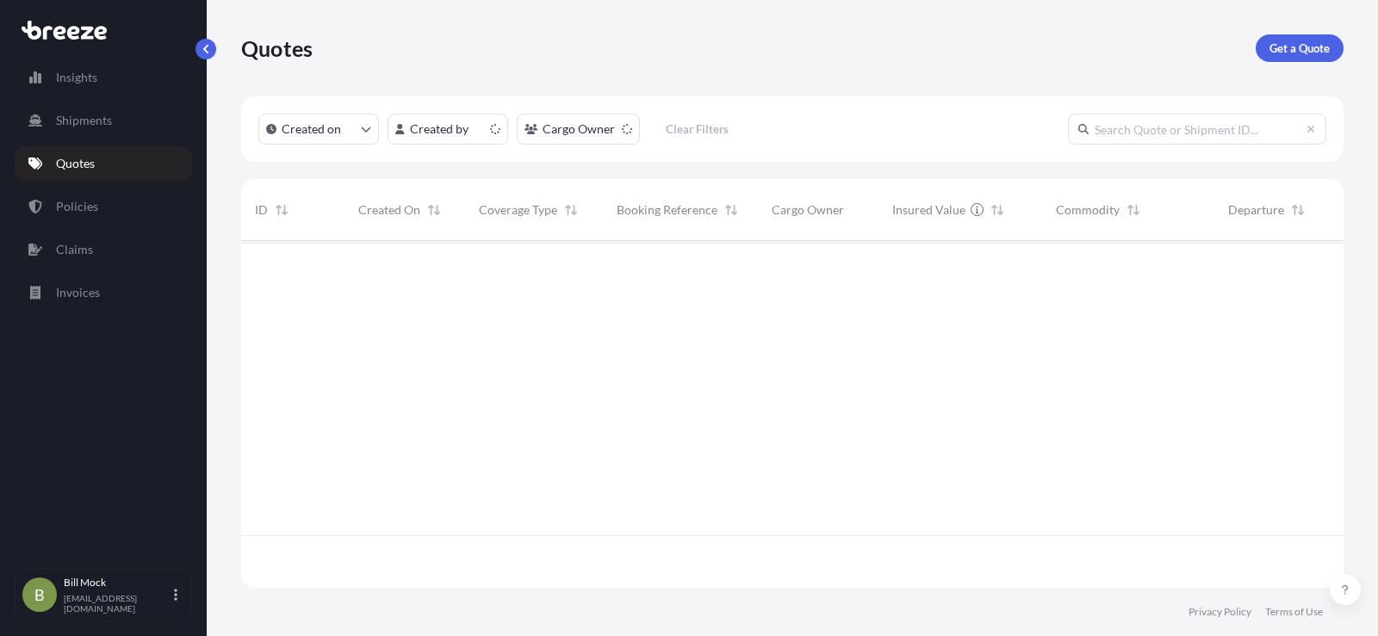
scroll to position [344, 1089]
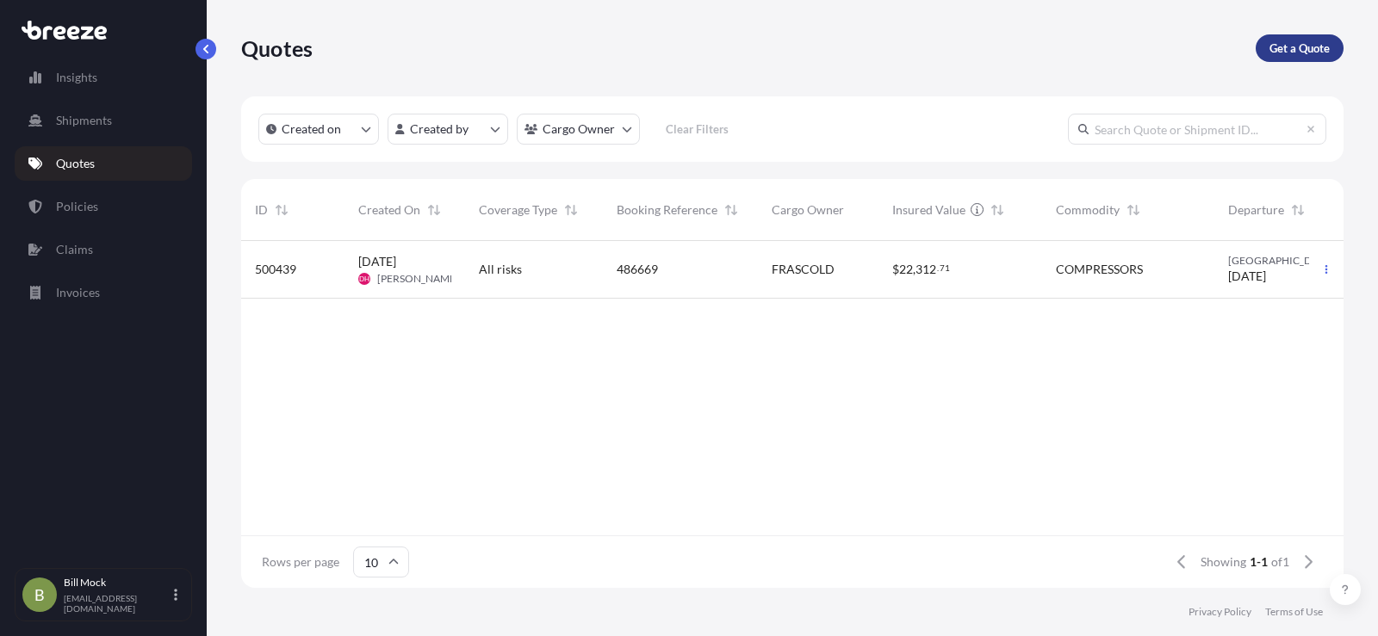
click at [1288, 46] on p "Get a Quote" at bounding box center [1299, 48] width 60 height 17
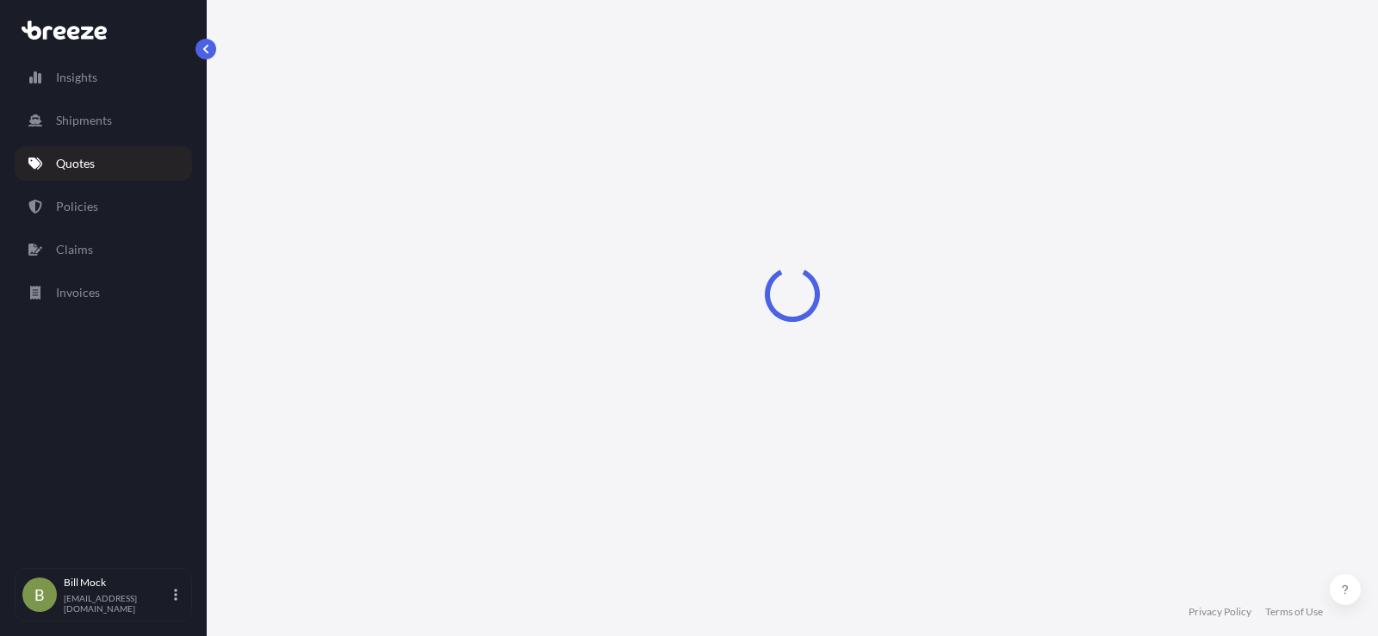
select select "Sea"
select select "1"
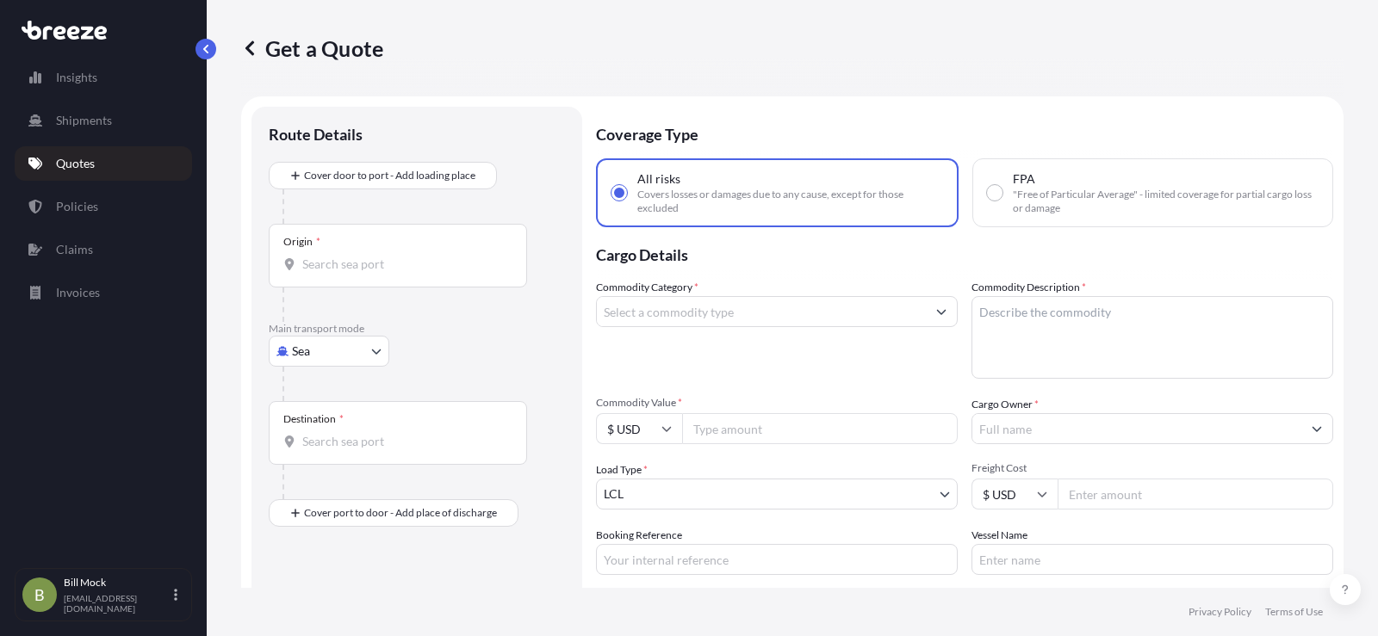
scroll to position [28, 0]
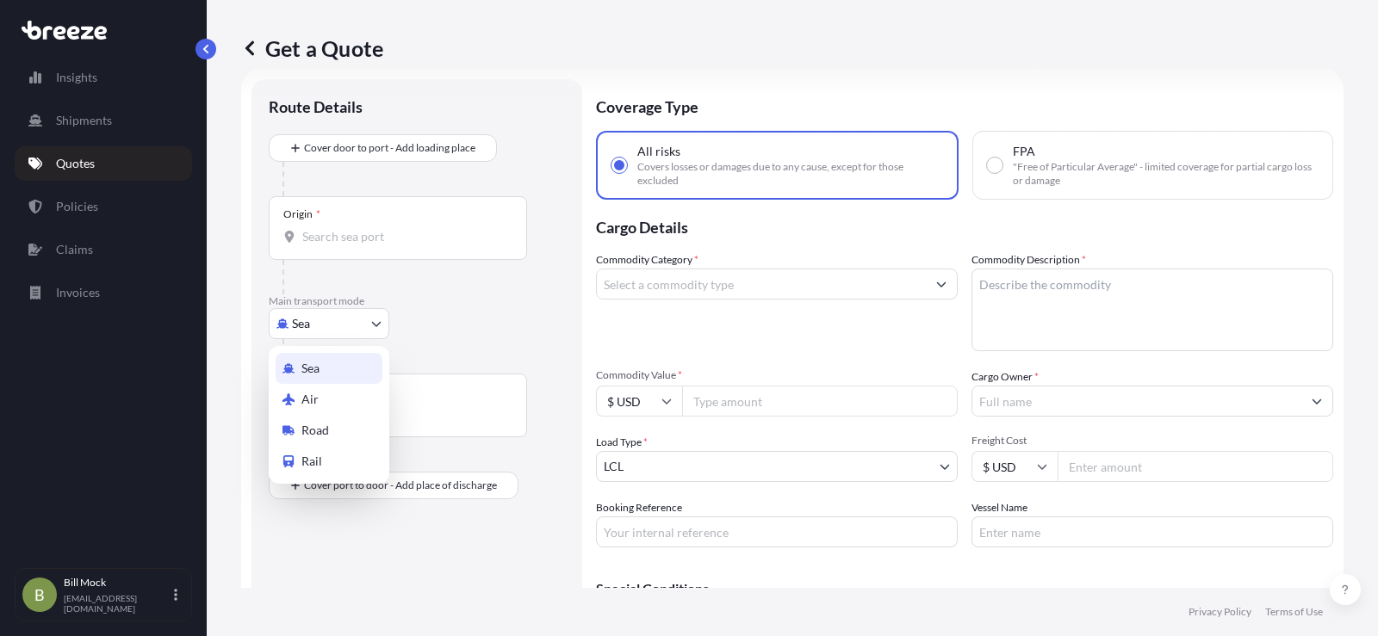
click at [326, 326] on body "Insights Shipments Quotes Policies Claims Invoices B [PERSON_NAME] [EMAIL_ADDRE…" at bounding box center [689, 318] width 1378 height 636
click at [316, 422] on span "Road" at bounding box center [315, 430] width 28 height 17
select select "Road"
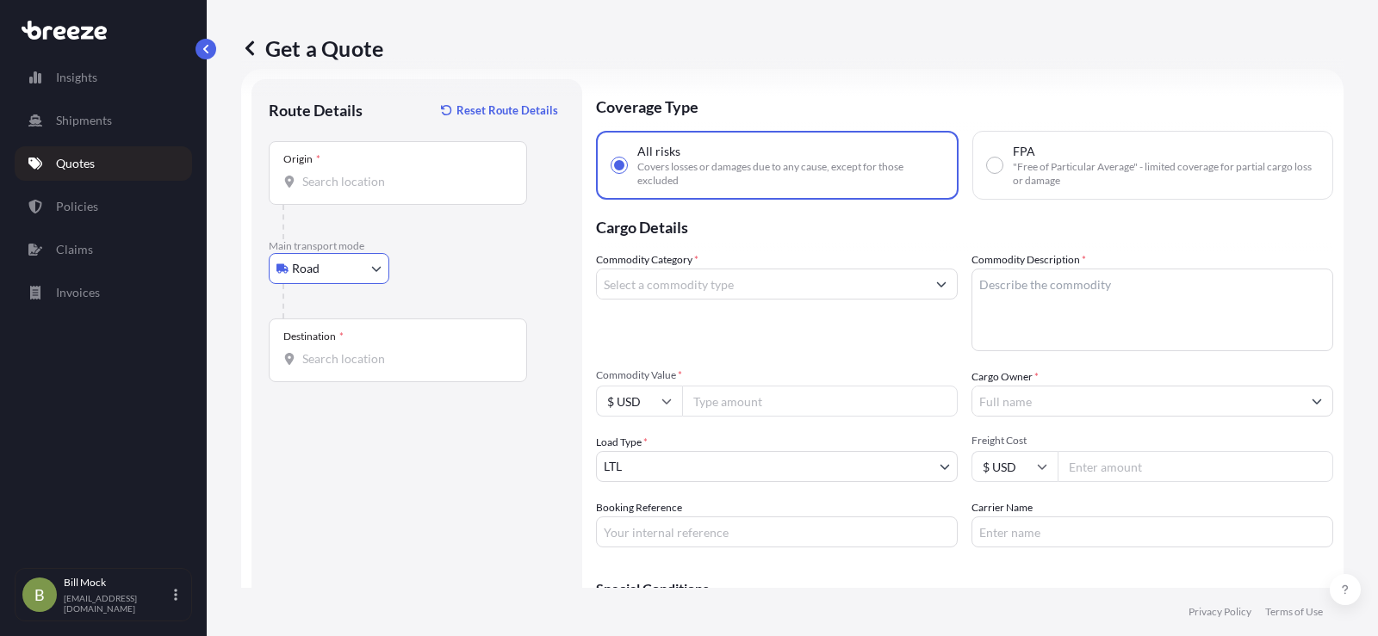
click at [338, 177] on input "Origin *" at bounding box center [403, 181] width 203 height 17
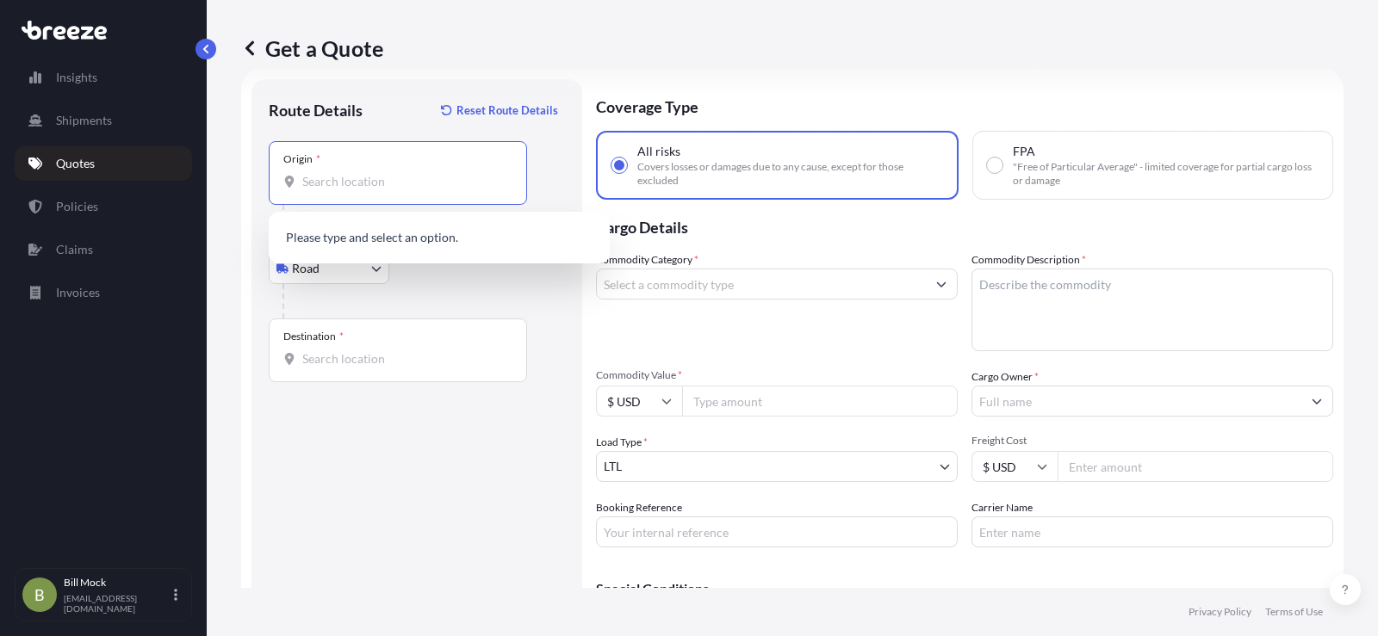
paste input "1228 BETHLEHEM PIKE"
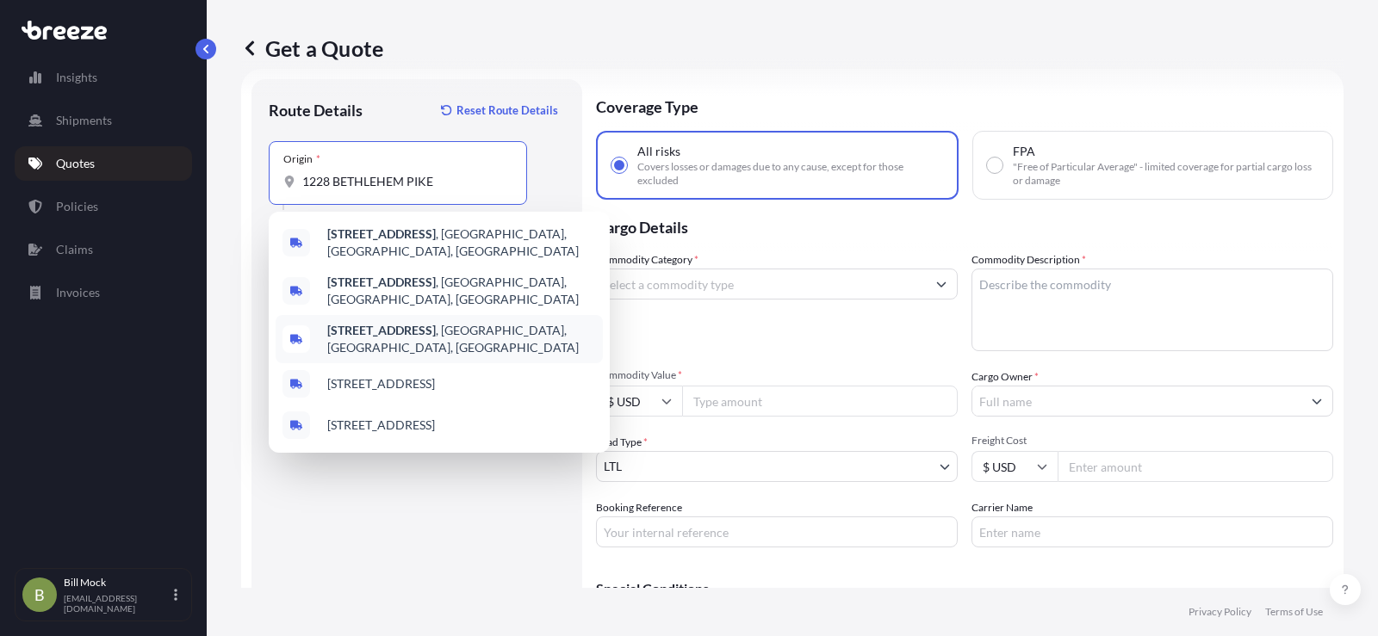
click at [459, 322] on span "[STREET_ADDRESS]" at bounding box center [461, 339] width 269 height 34
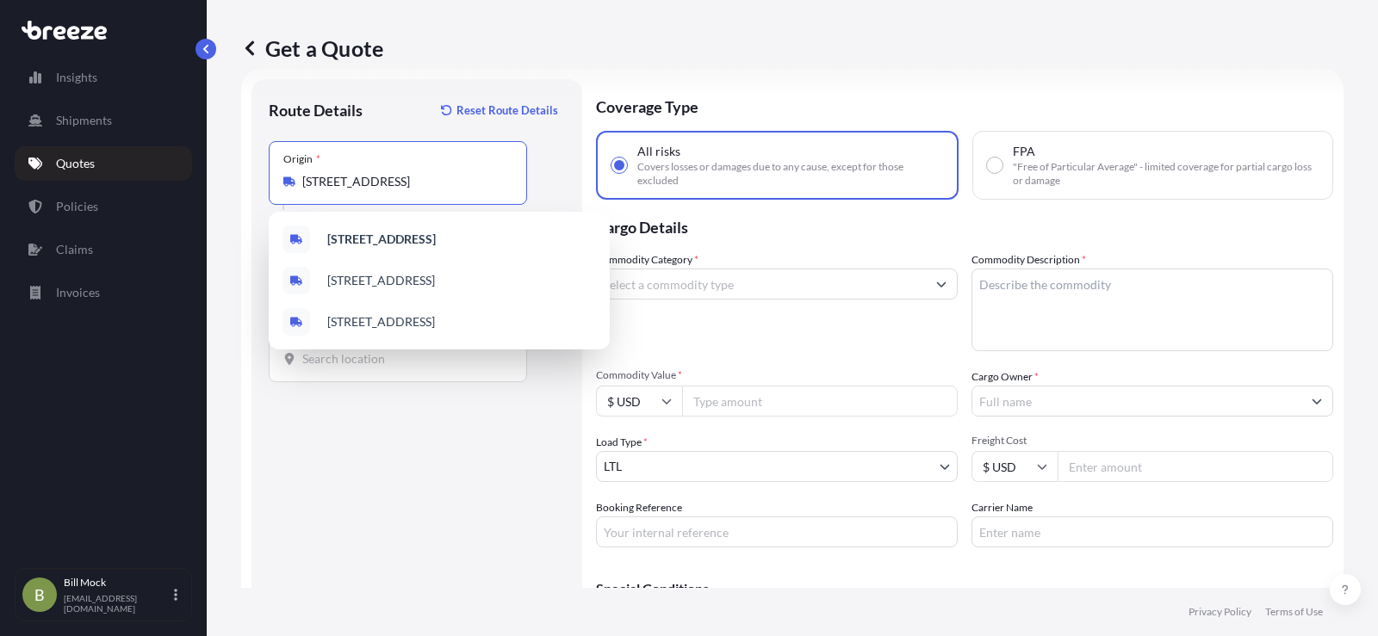
click at [365, 347] on div "[STREET_ADDRESS] [STREET_ADDRESS] [STREET_ADDRESS]" at bounding box center [439, 281] width 341 height 138
type input "[STREET_ADDRESS]"
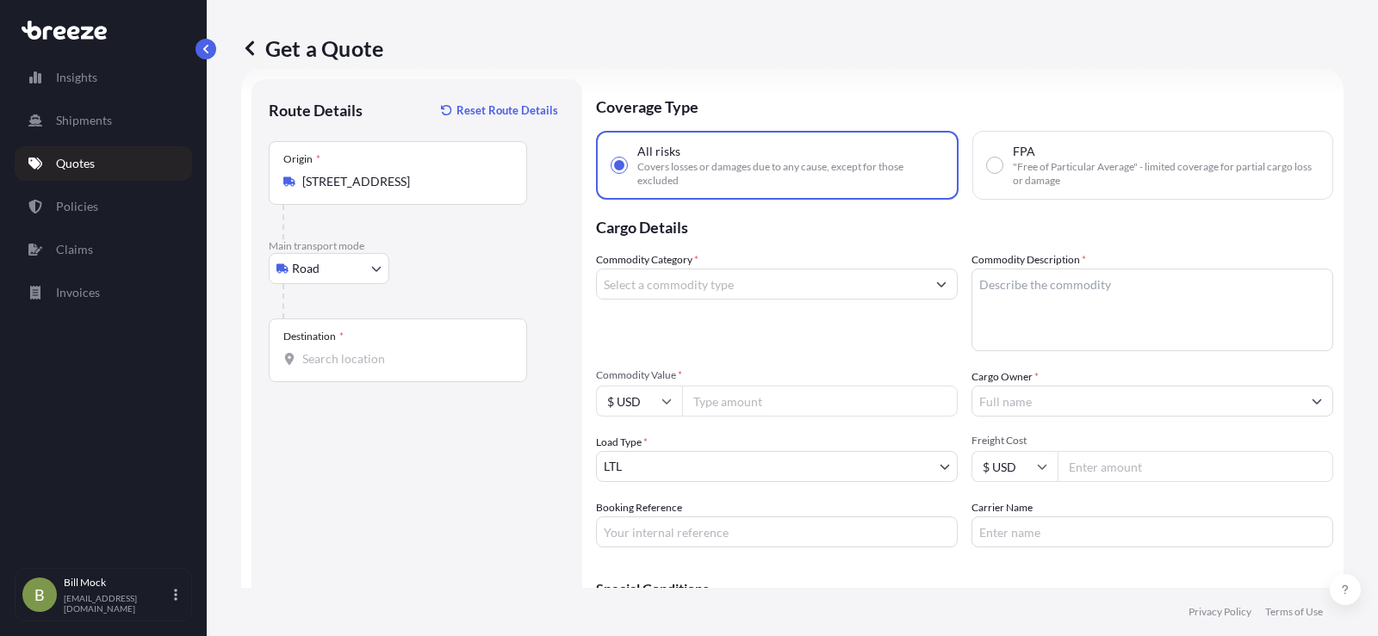
drag, startPoint x: 365, startPoint y: 347, endPoint x: 313, endPoint y: 362, distance: 54.8
click at [313, 362] on input "Destination *" at bounding box center [403, 358] width 203 height 17
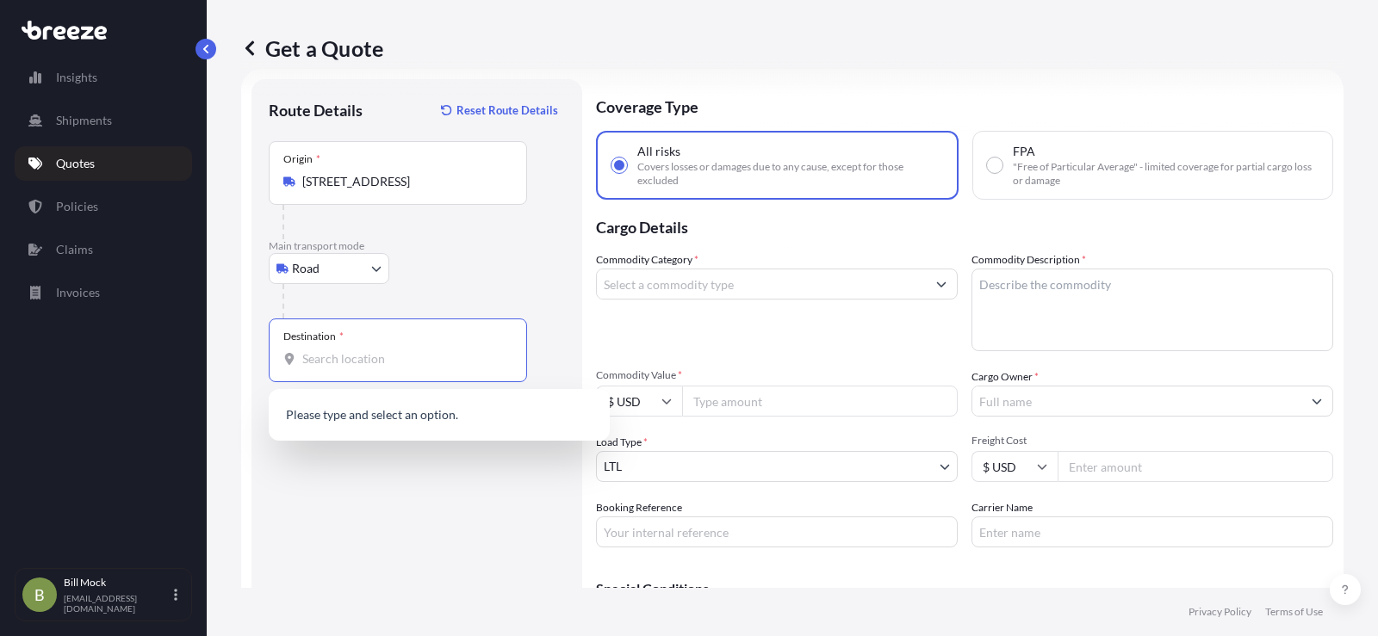
paste input "[STREET_ADDRESS]"
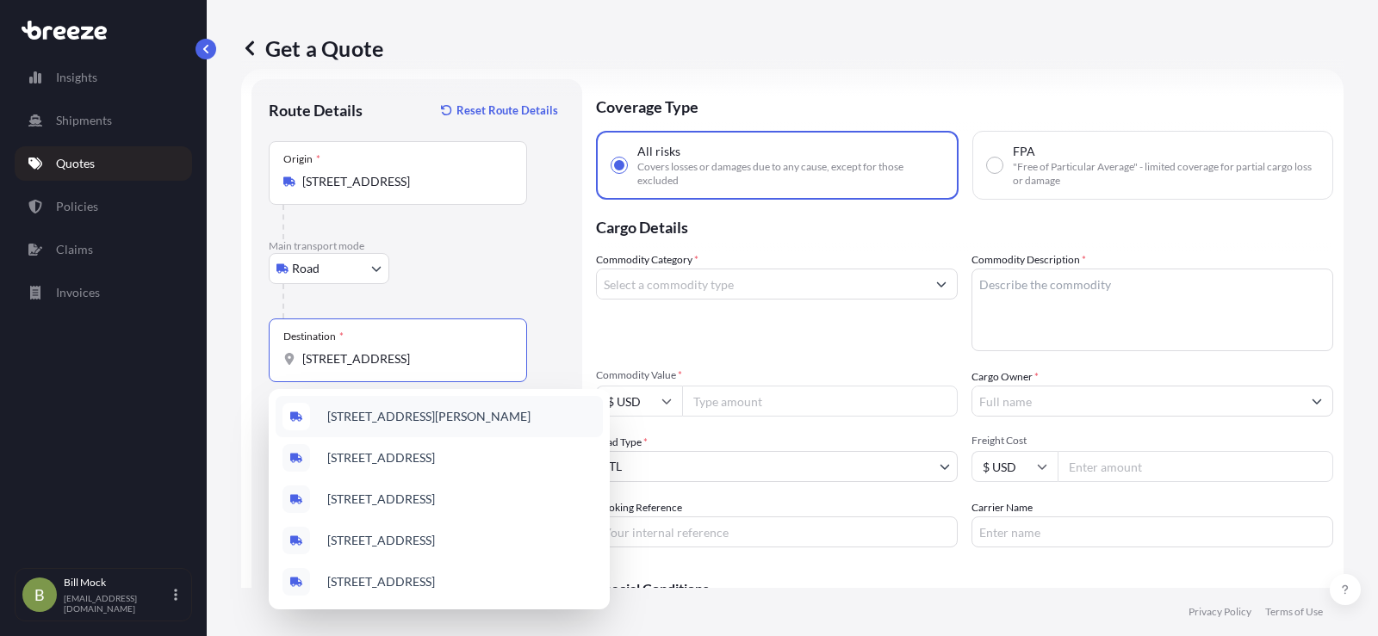
click at [442, 417] on span "[STREET_ADDRESS][PERSON_NAME]" at bounding box center [428, 416] width 203 height 17
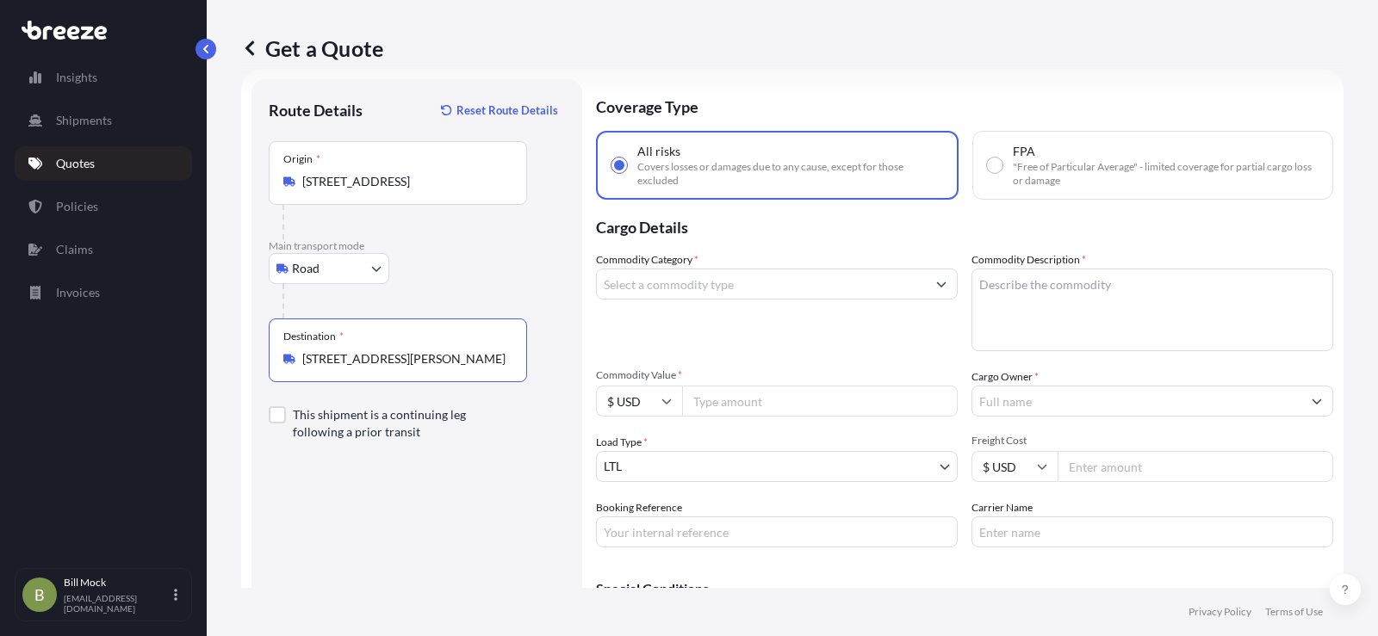
type input "[STREET_ADDRESS][PERSON_NAME]"
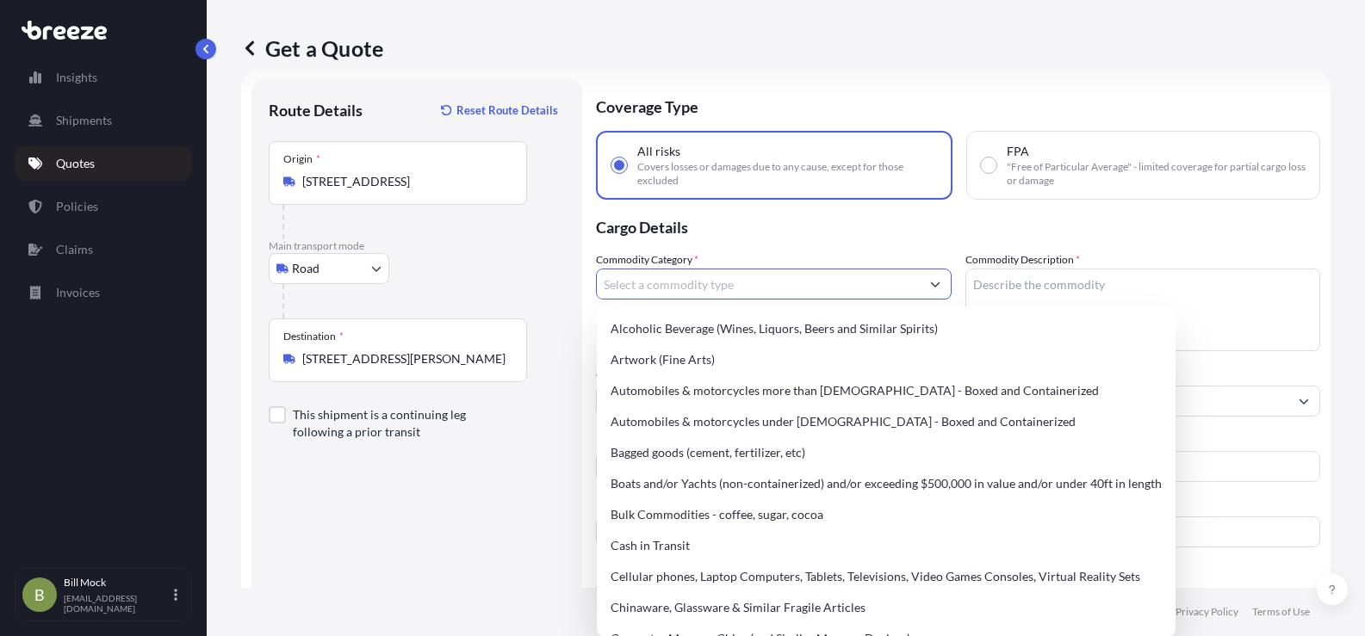
click at [684, 278] on input "Commodity Category *" at bounding box center [758, 284] width 323 height 31
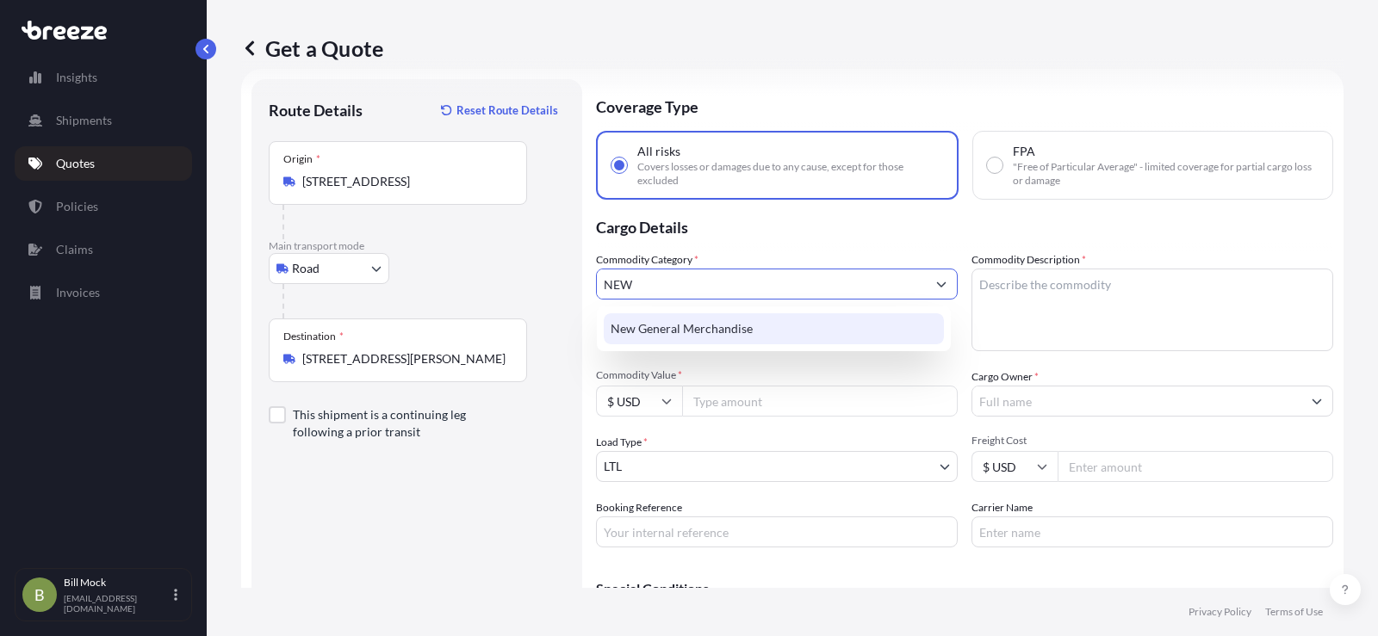
click at [672, 325] on div "New General Merchandise" at bounding box center [774, 328] width 340 height 31
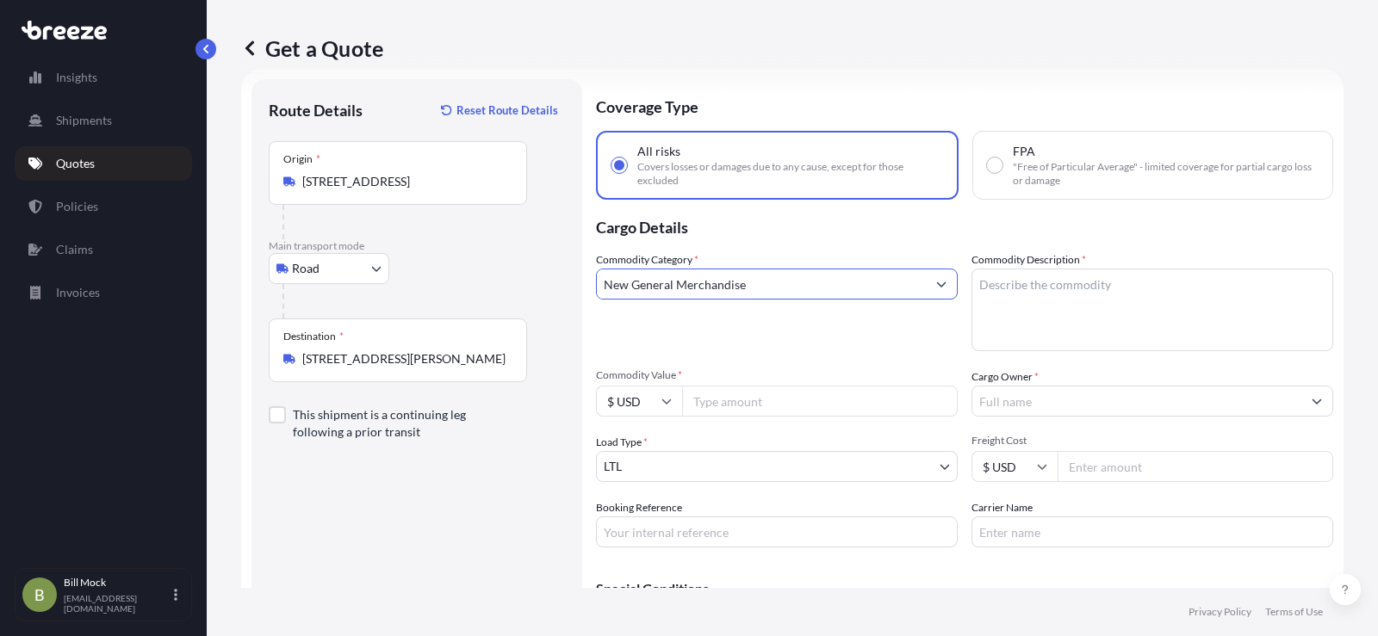
type input "New General Merchandise"
click at [1005, 282] on textarea "Commodity Description *" at bounding box center [1152, 310] width 362 height 83
type textarea "MACHINE PARTS"
drag, startPoint x: 743, startPoint y: 393, endPoint x: 774, endPoint y: 389, distance: 31.2
click at [744, 393] on input "Commodity Value *" at bounding box center [820, 401] width 276 height 31
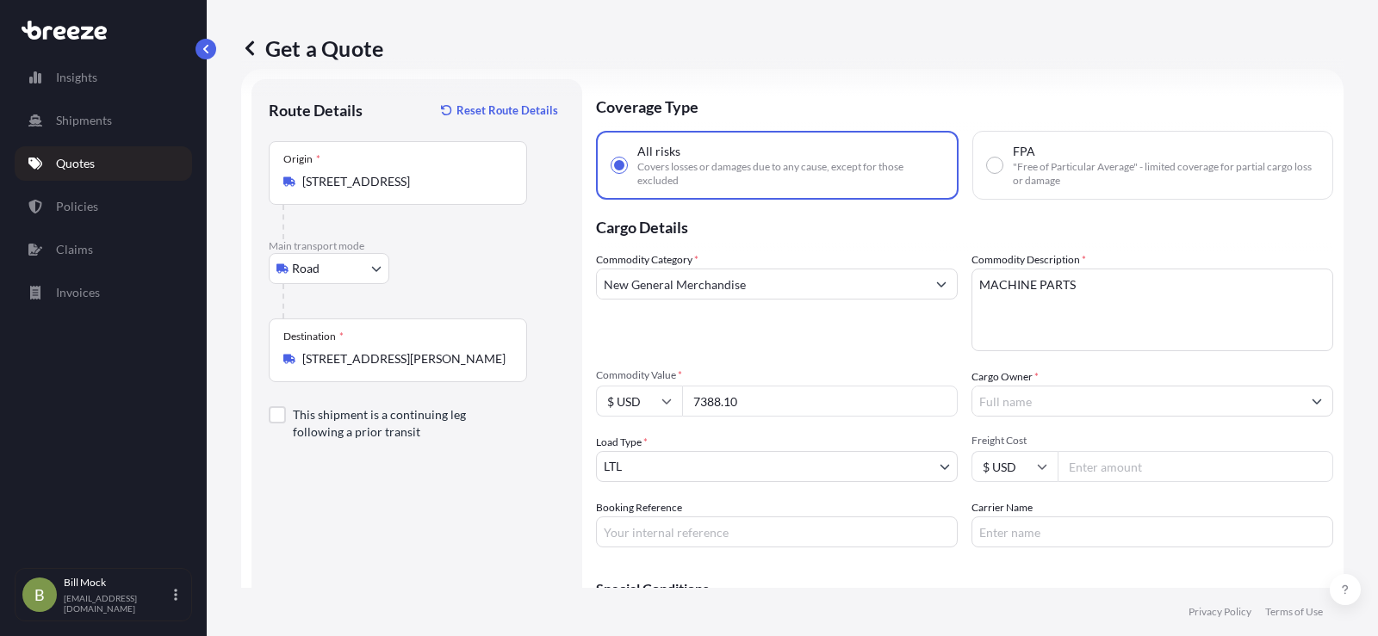
type input "7388.10"
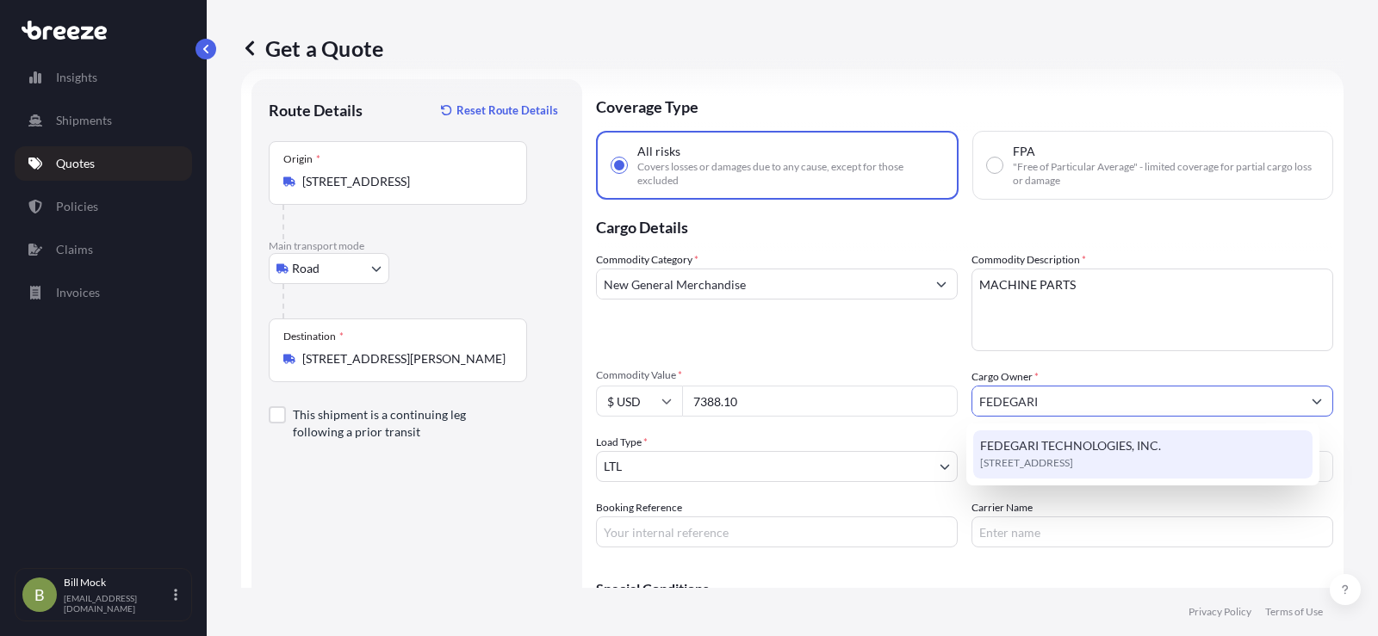
click at [1079, 449] on span "FEDEGARI TECHNOLOGIES, INC." at bounding box center [1070, 445] width 181 height 17
type input "FEDEGARI TECHNOLOGIES, INC."
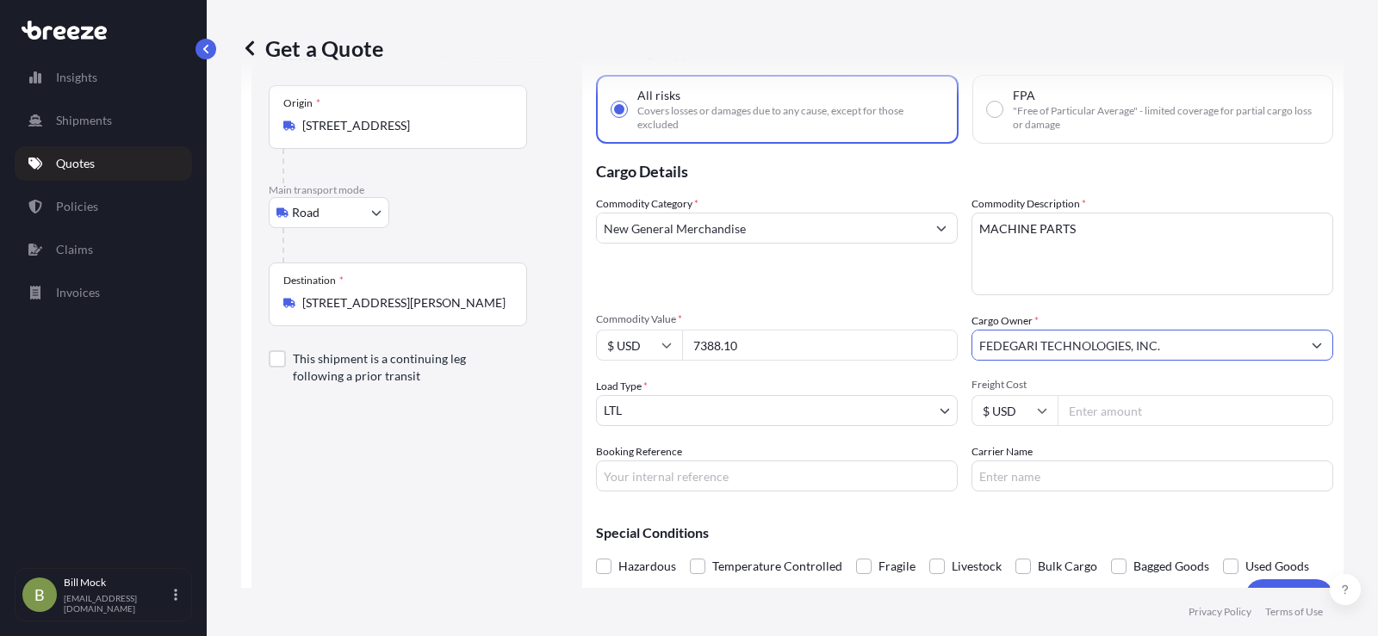
scroll to position [114, 0]
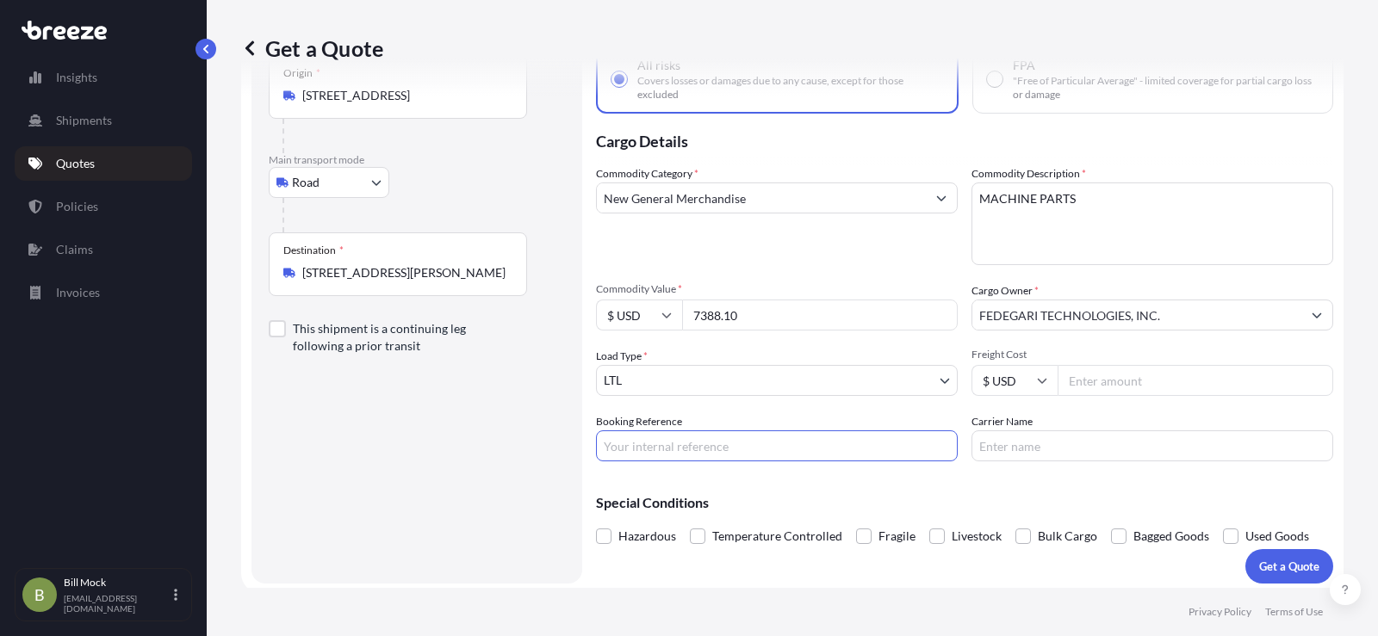
click at [680, 442] on input "Booking Reference" at bounding box center [777, 445] width 362 height 31
type input "5"
type input "487752"
type input "XPO LOGISTICS"
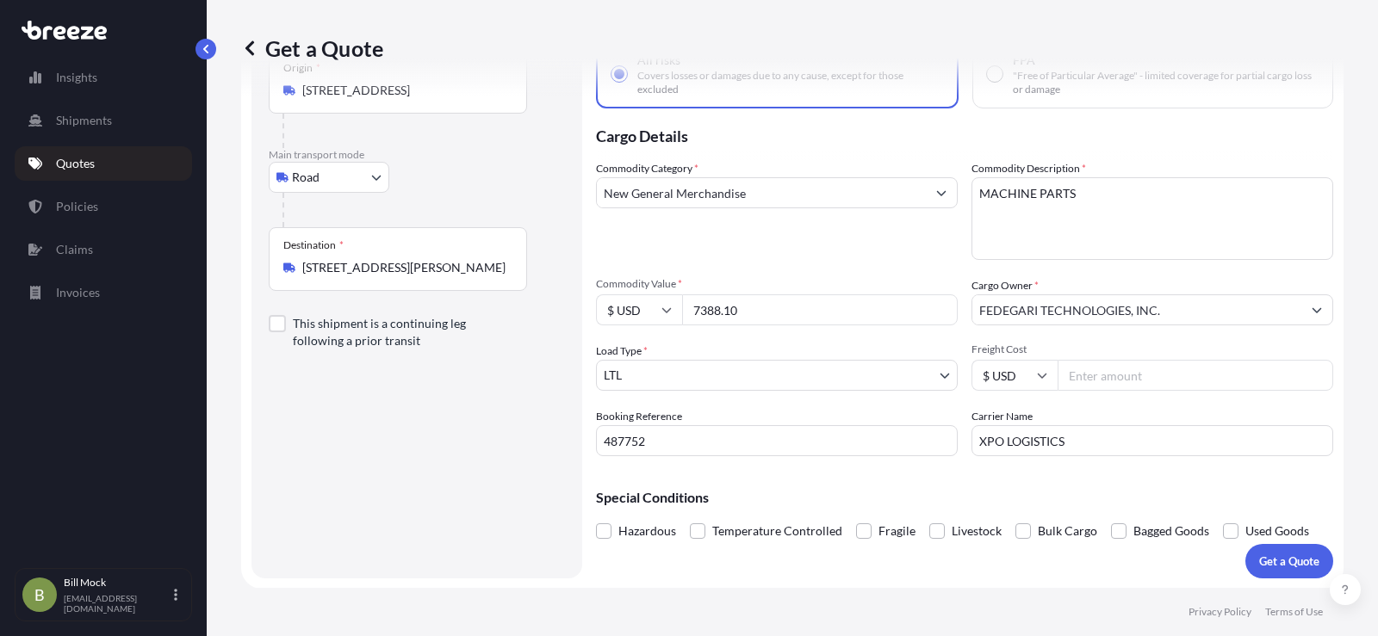
scroll to position [120, 0]
click at [1284, 559] on p "Get a Quote" at bounding box center [1289, 560] width 60 height 17
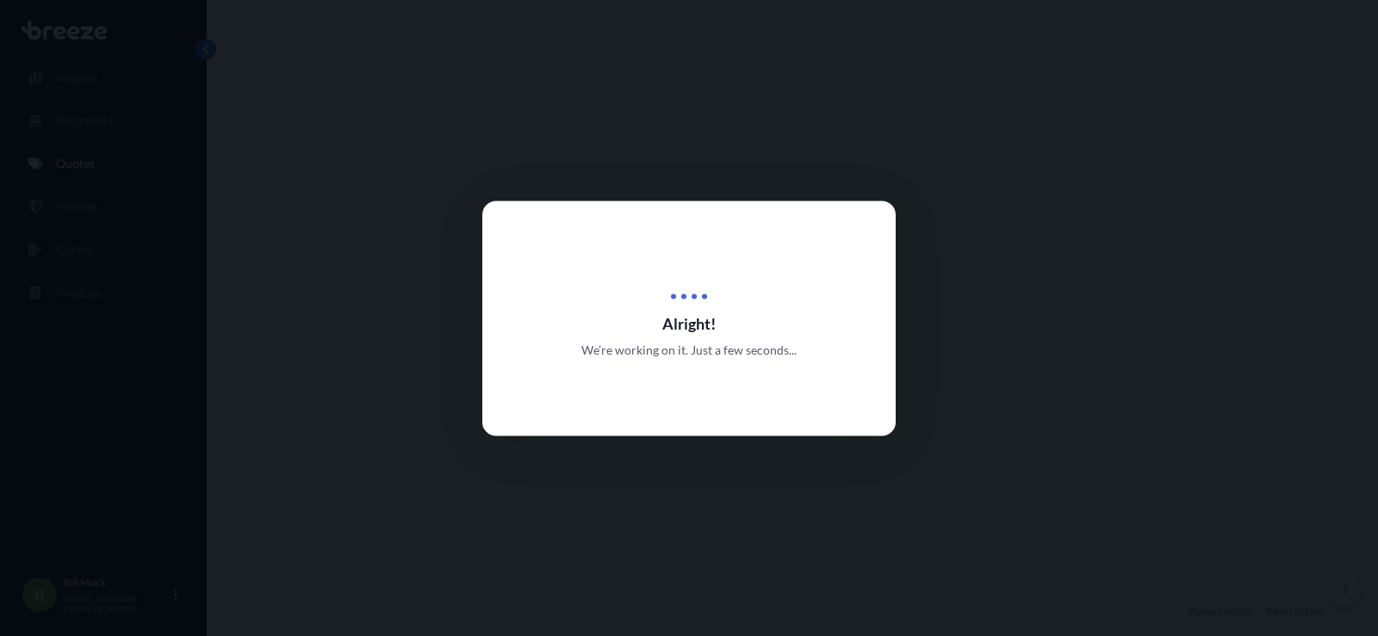
select select "Road"
select select "1"
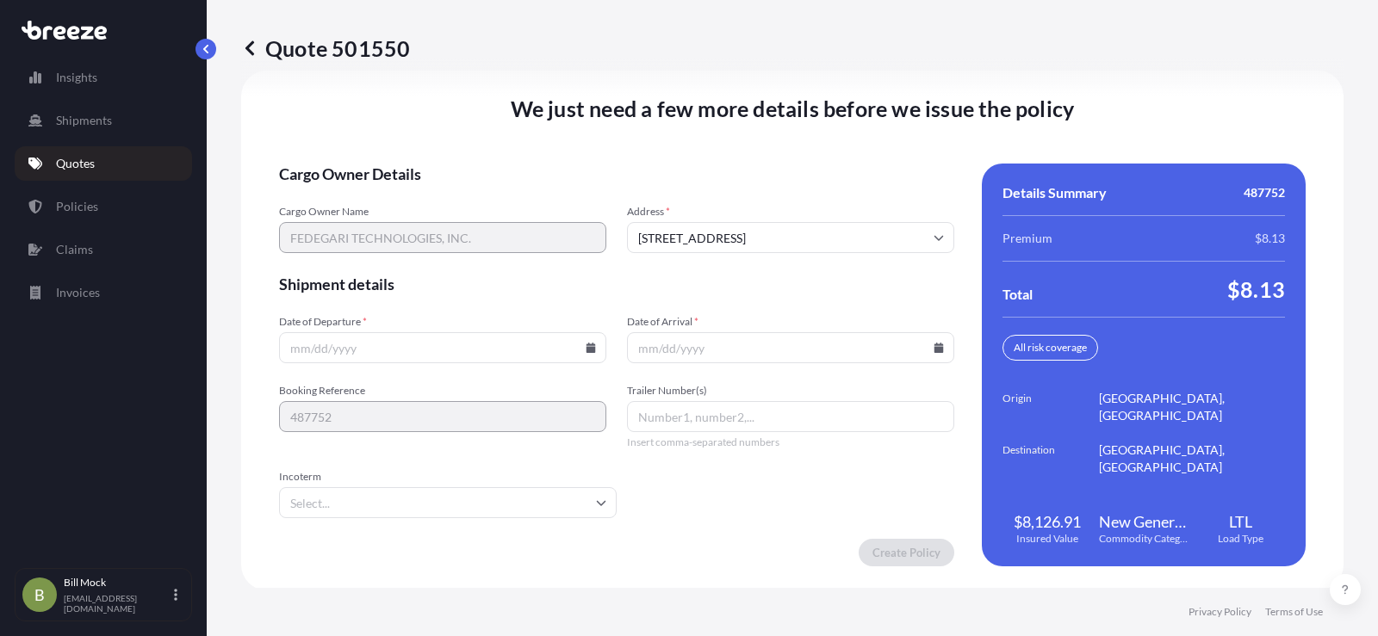
scroll to position [2380, 0]
click at [586, 349] on icon at bounding box center [590, 346] width 9 height 10
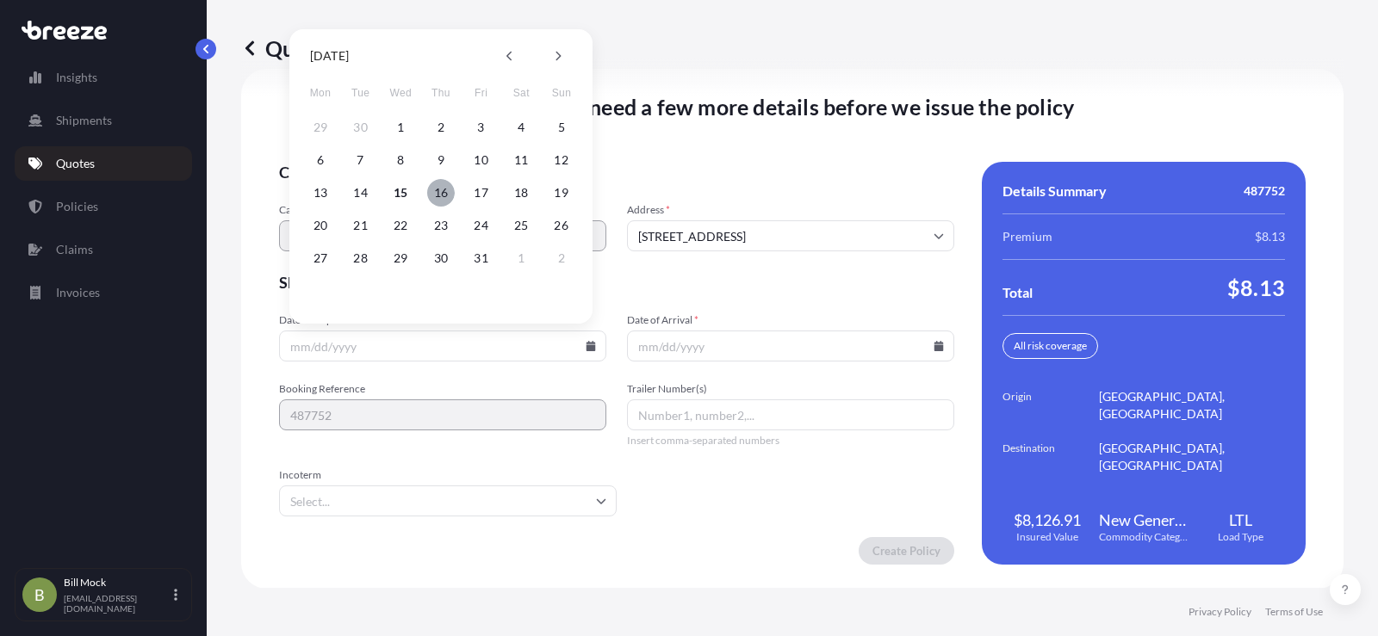
click at [436, 193] on button "16" at bounding box center [441, 193] width 28 height 28
type input "[DATE]"
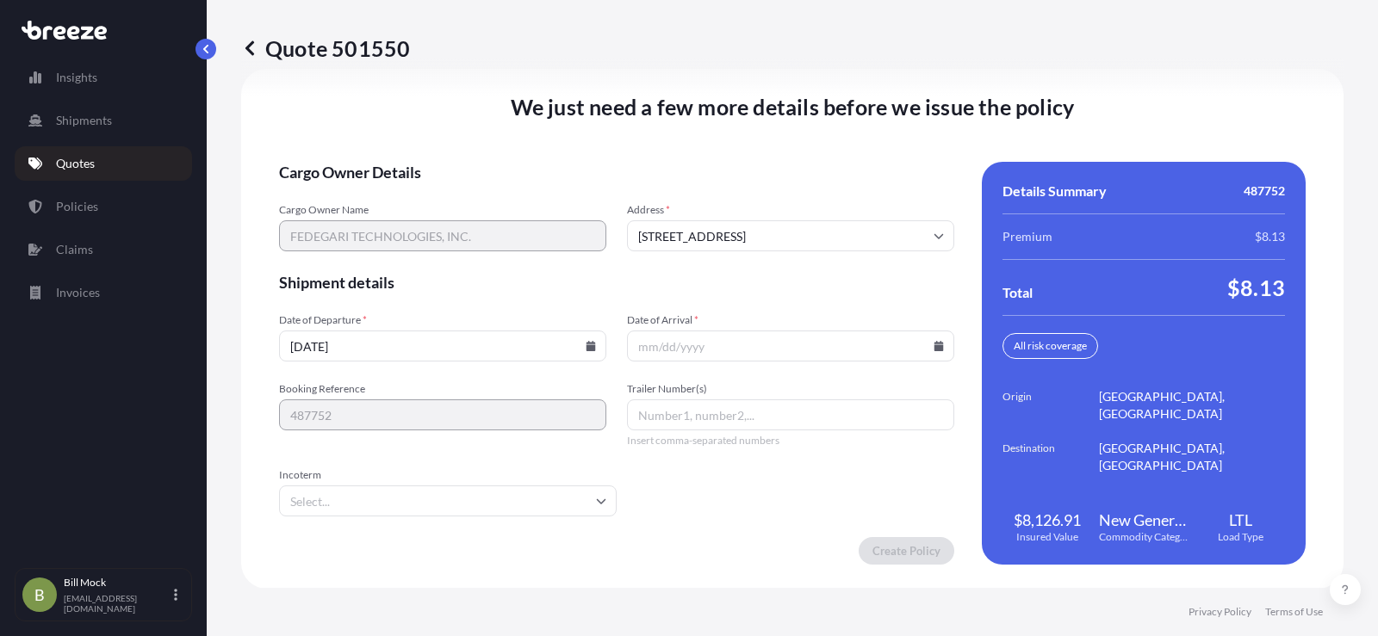
click at [933, 346] on icon at bounding box center [938, 346] width 10 height 10
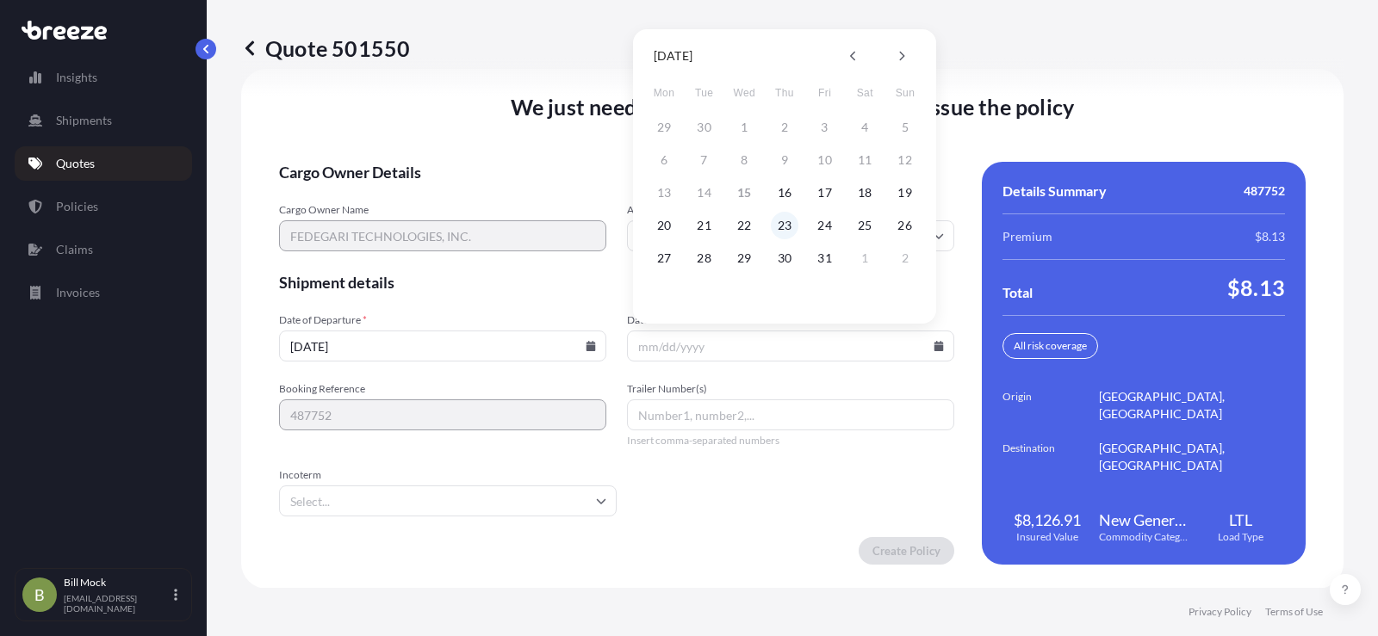
click at [784, 227] on button "23" at bounding box center [785, 226] width 28 height 28
type input "[DATE]"
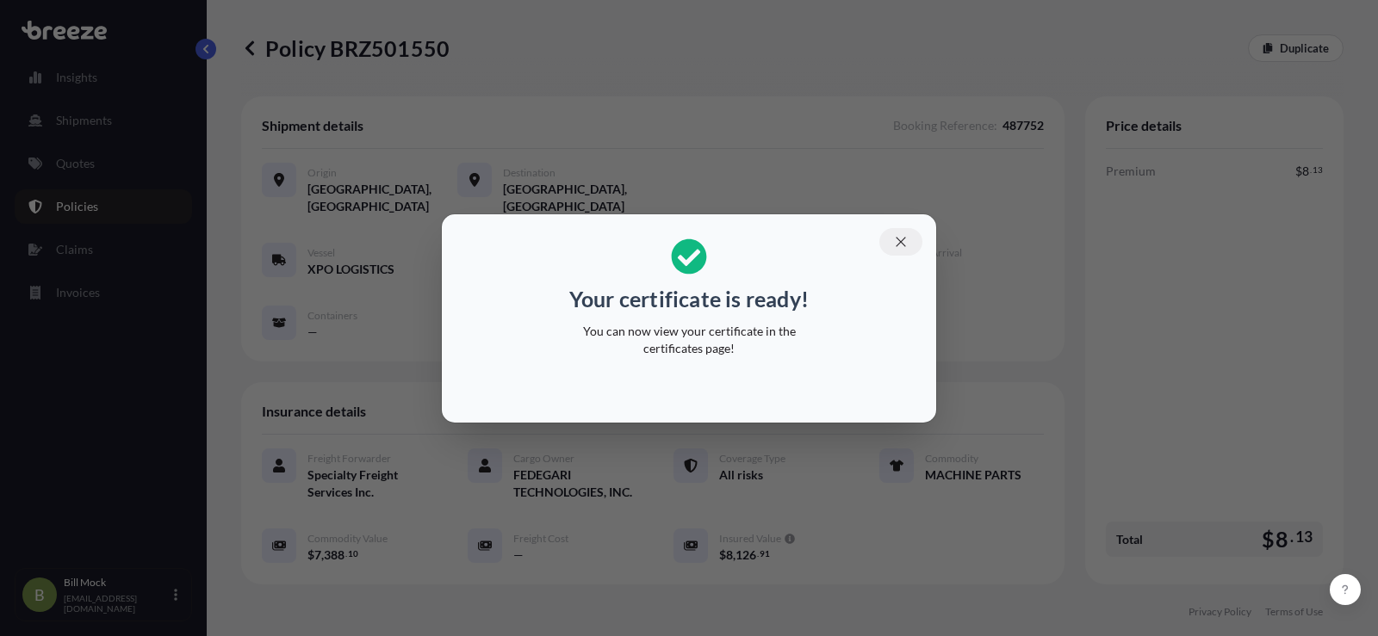
click at [907, 243] on icon "button" at bounding box center [900, 241] width 15 height 15
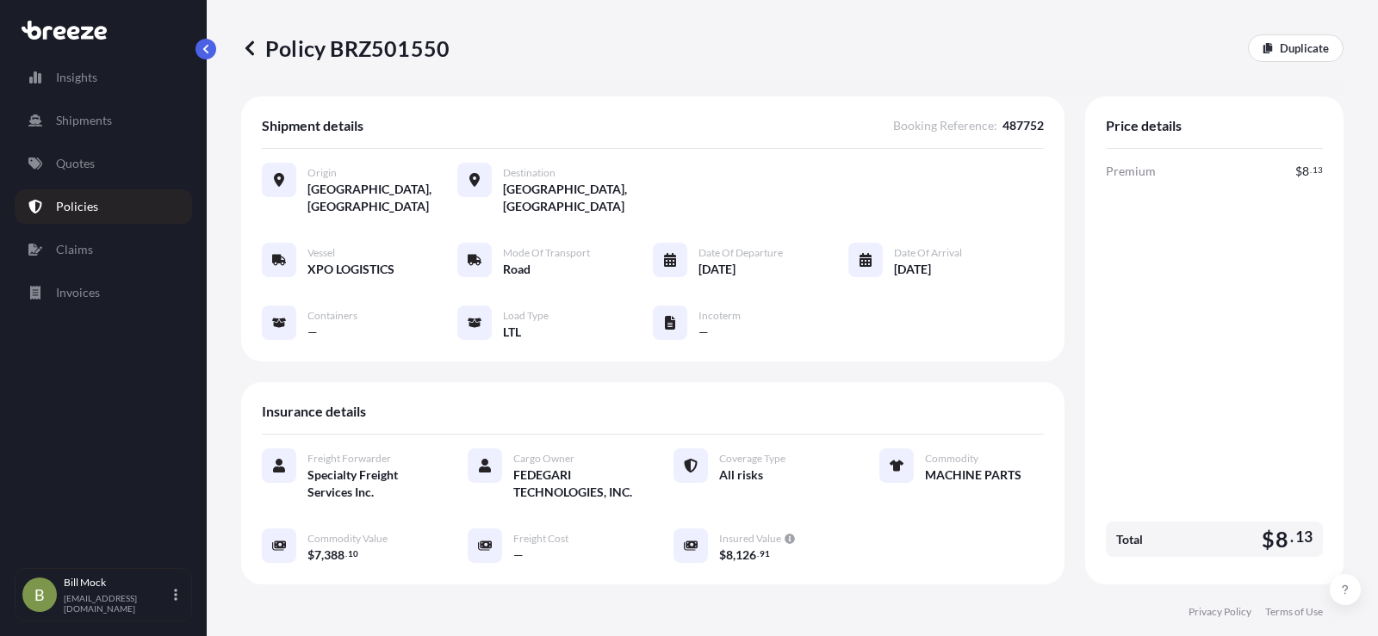
click at [360, 52] on p "Policy BRZ501550" at bounding box center [345, 48] width 208 height 28
copy p "BRZ501550"
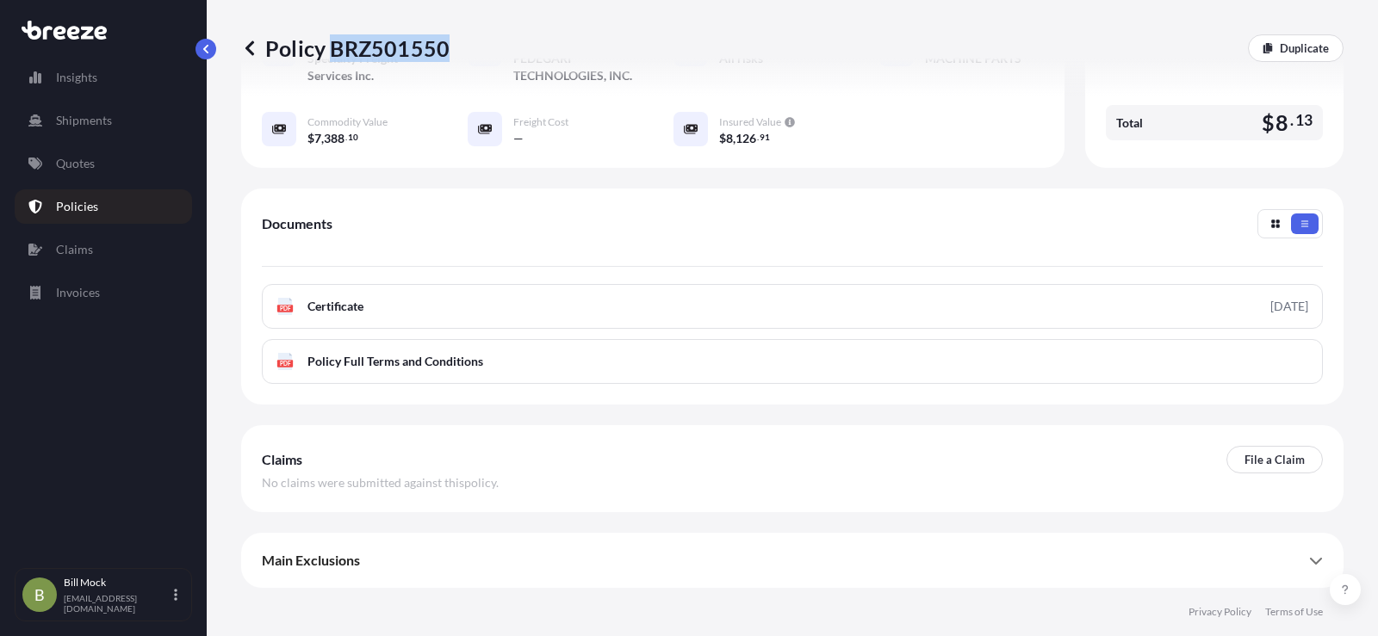
scroll to position [430, 0]
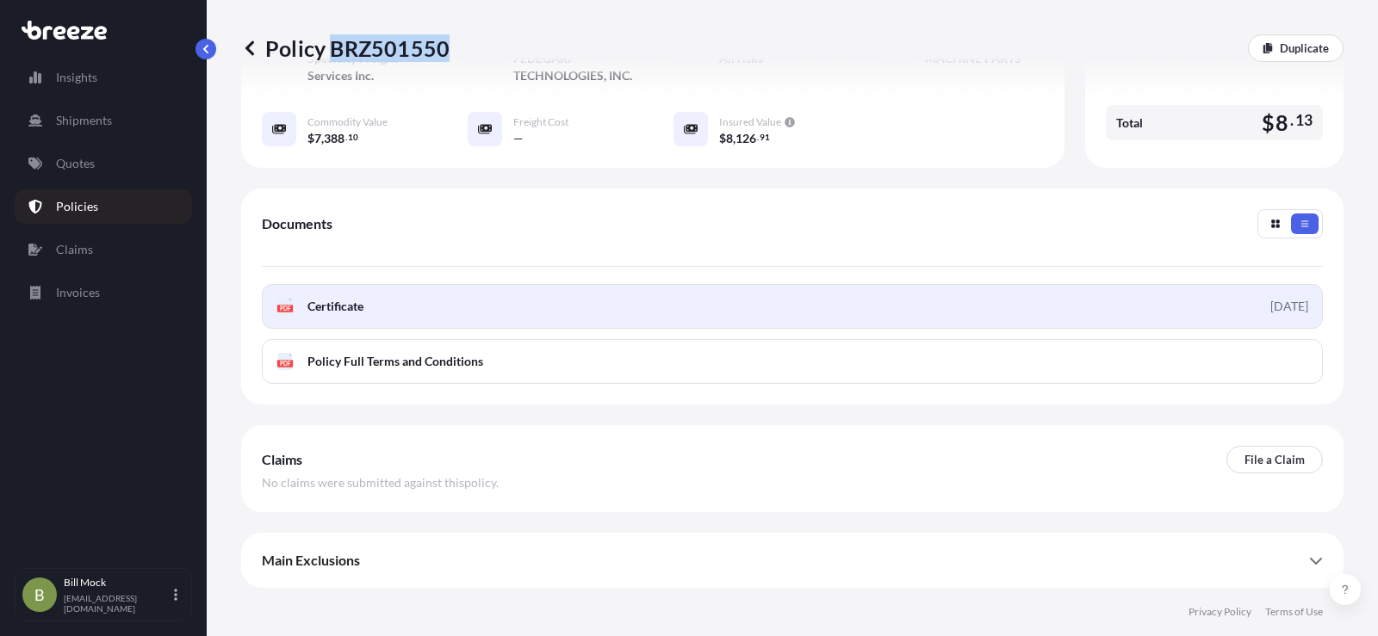
click at [330, 315] on span "Certificate" at bounding box center [335, 306] width 56 height 17
